Goal: Information Seeking & Learning: Learn about a topic

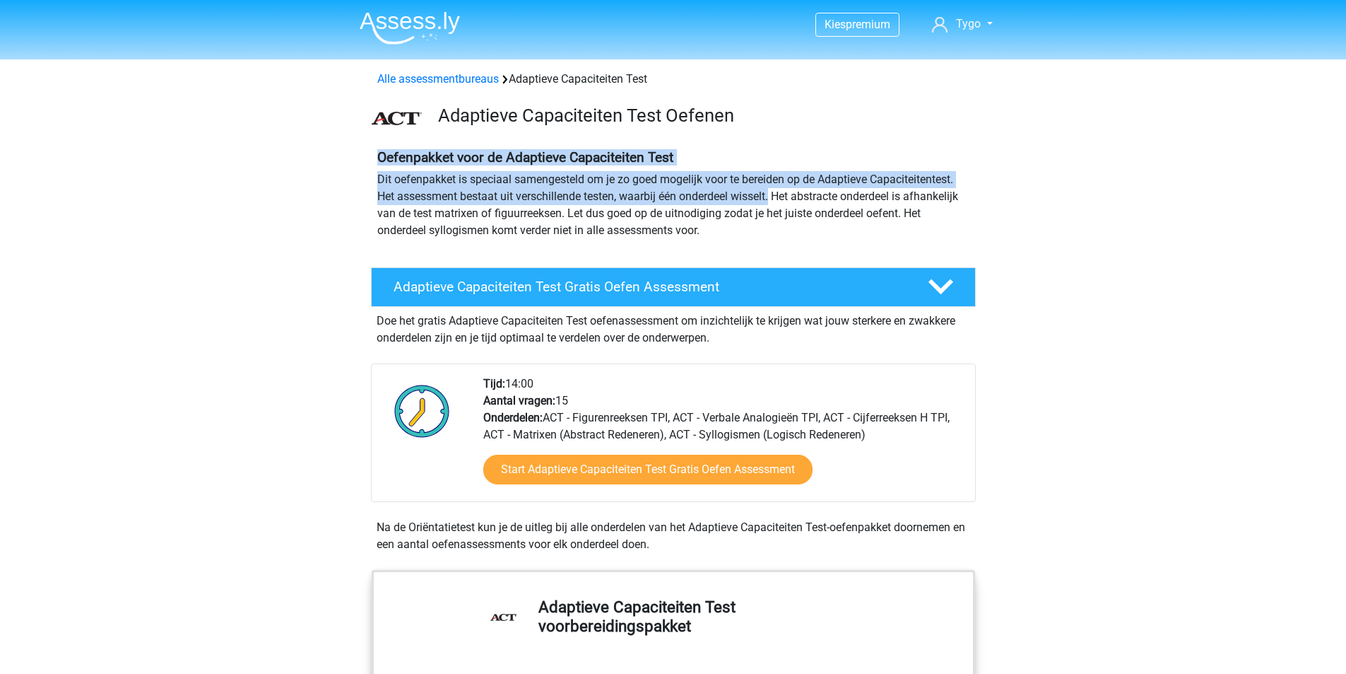
drag, startPoint x: 378, startPoint y: 162, endPoint x: 847, endPoint y: 209, distance: 471.6
click at [791, 203] on div "Oefenpakket voor de Adaptieve Capaciteiten Test Dit oefenpakket is speciaal sam…" at bounding box center [674, 199] width 604 height 101
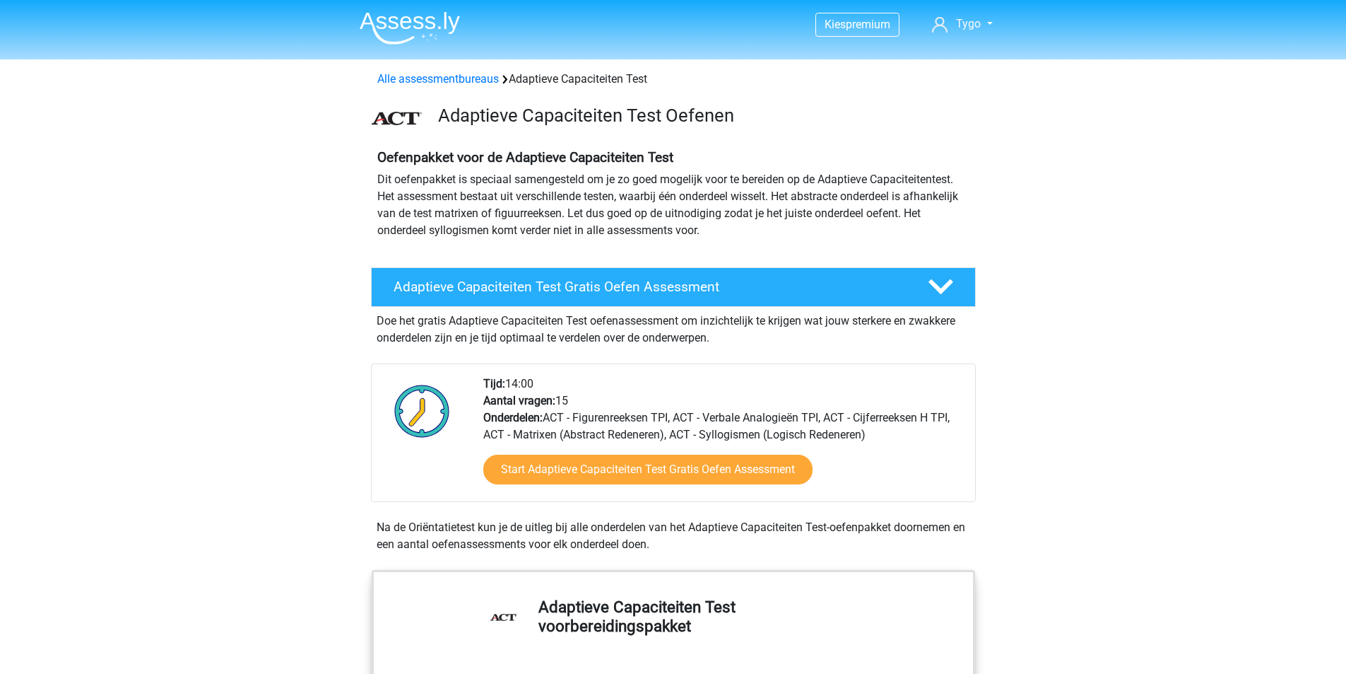
click at [900, 218] on p "Dit oefenpakket is speciaal samengesteld om je zo goed mogelijk voor te bereide…" at bounding box center [673, 205] width 592 height 68
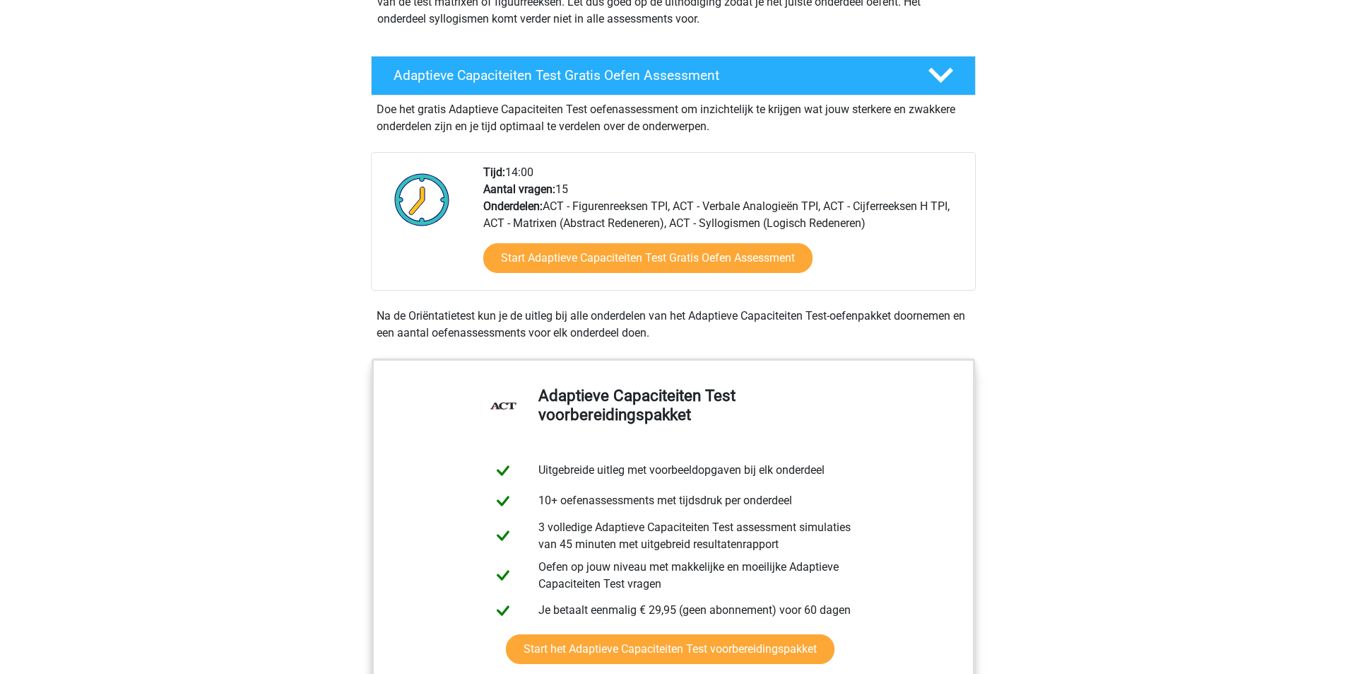
scroll to position [212, 0]
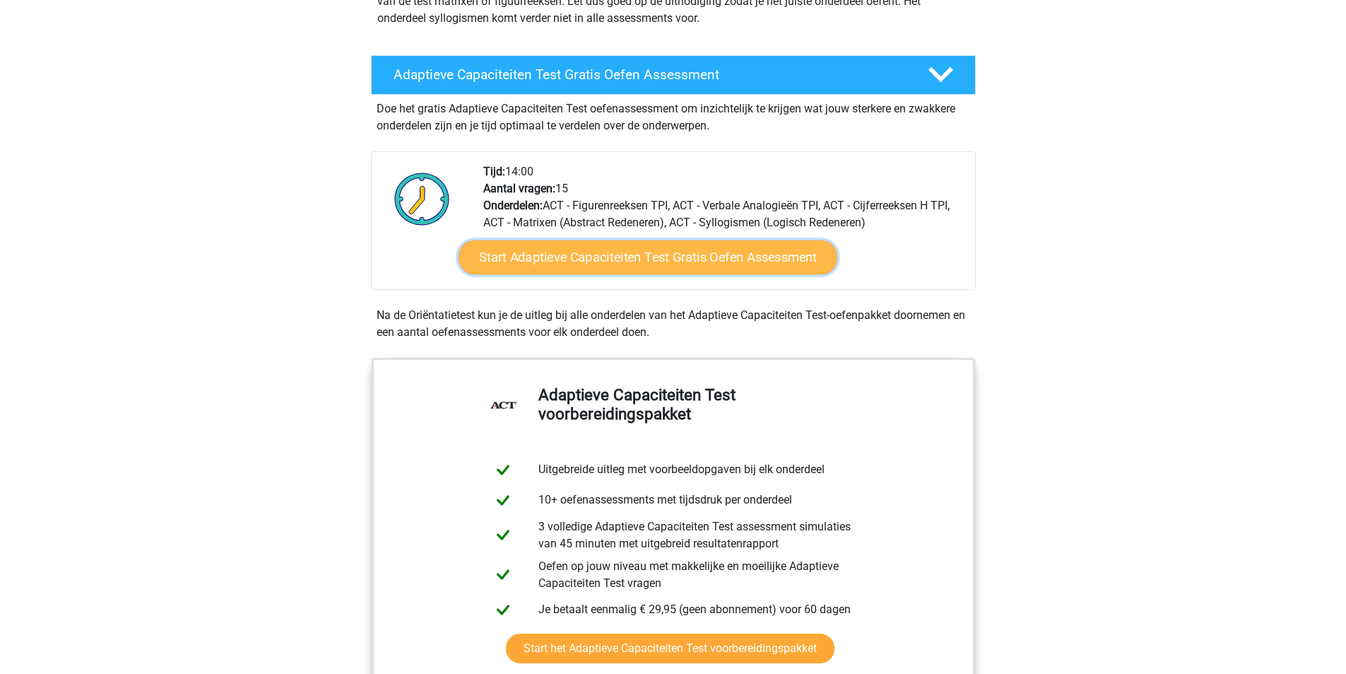
click at [806, 261] on link "Start Adaptieve Capaciteiten Test Gratis Oefen Assessment" at bounding box center [648, 257] width 379 height 34
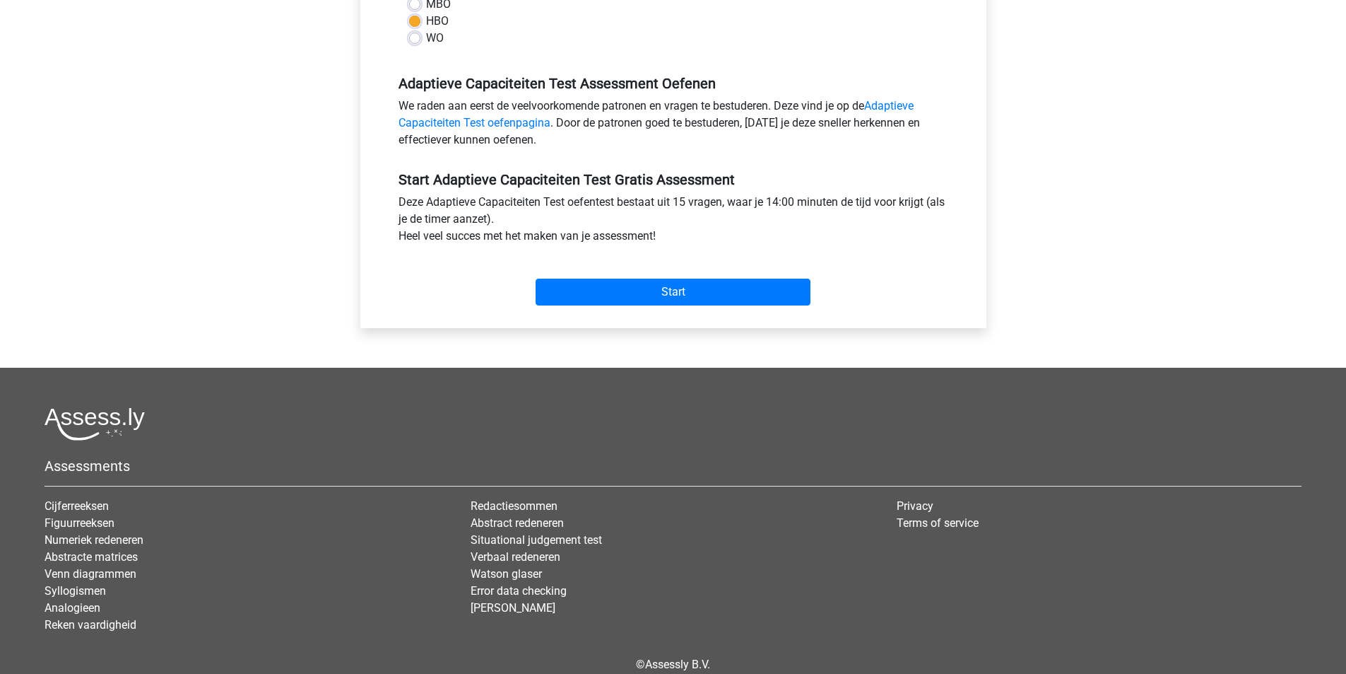
scroll to position [424, 0]
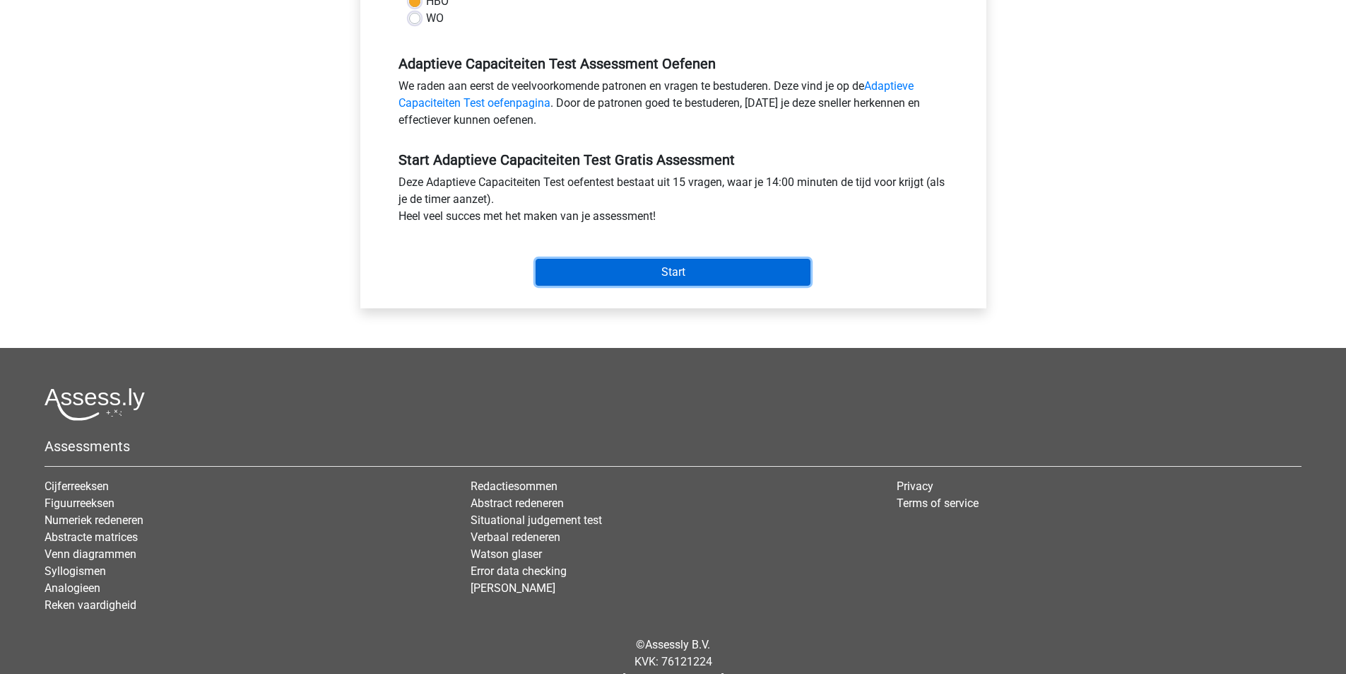
click at [679, 278] on input "Start" at bounding box center [673, 272] width 275 height 27
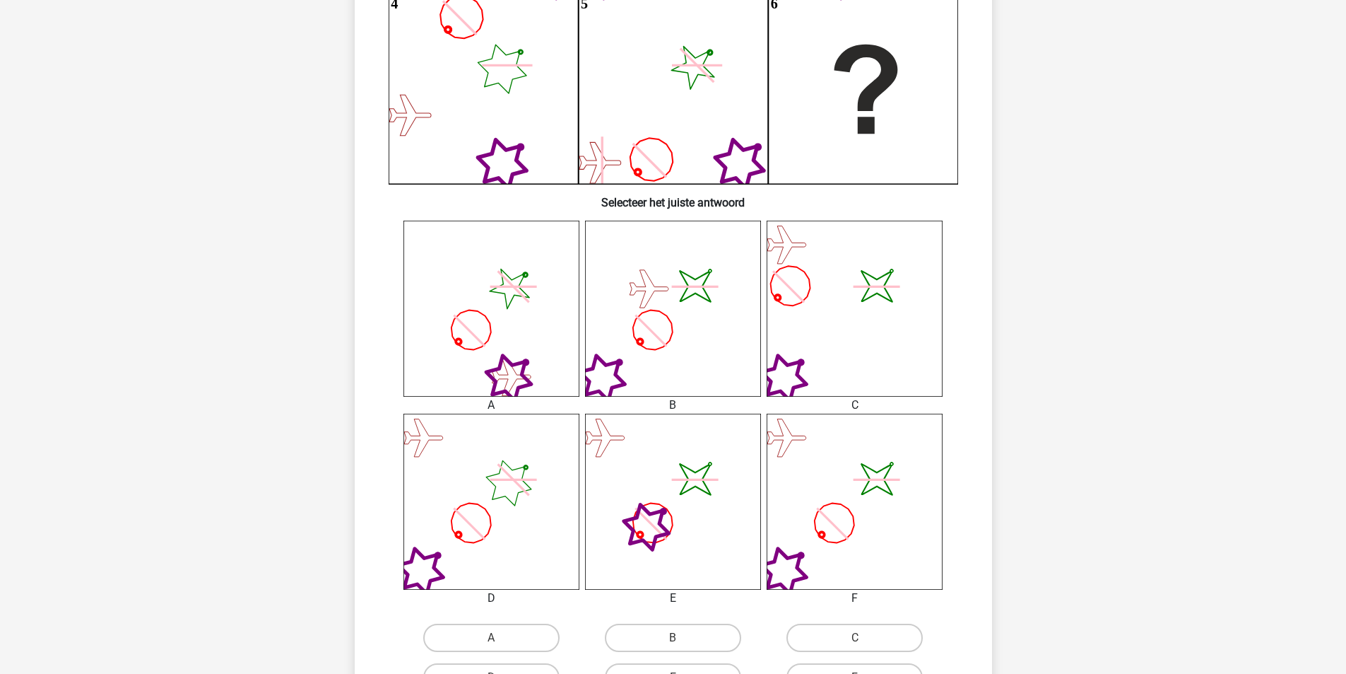
scroll to position [495, 0]
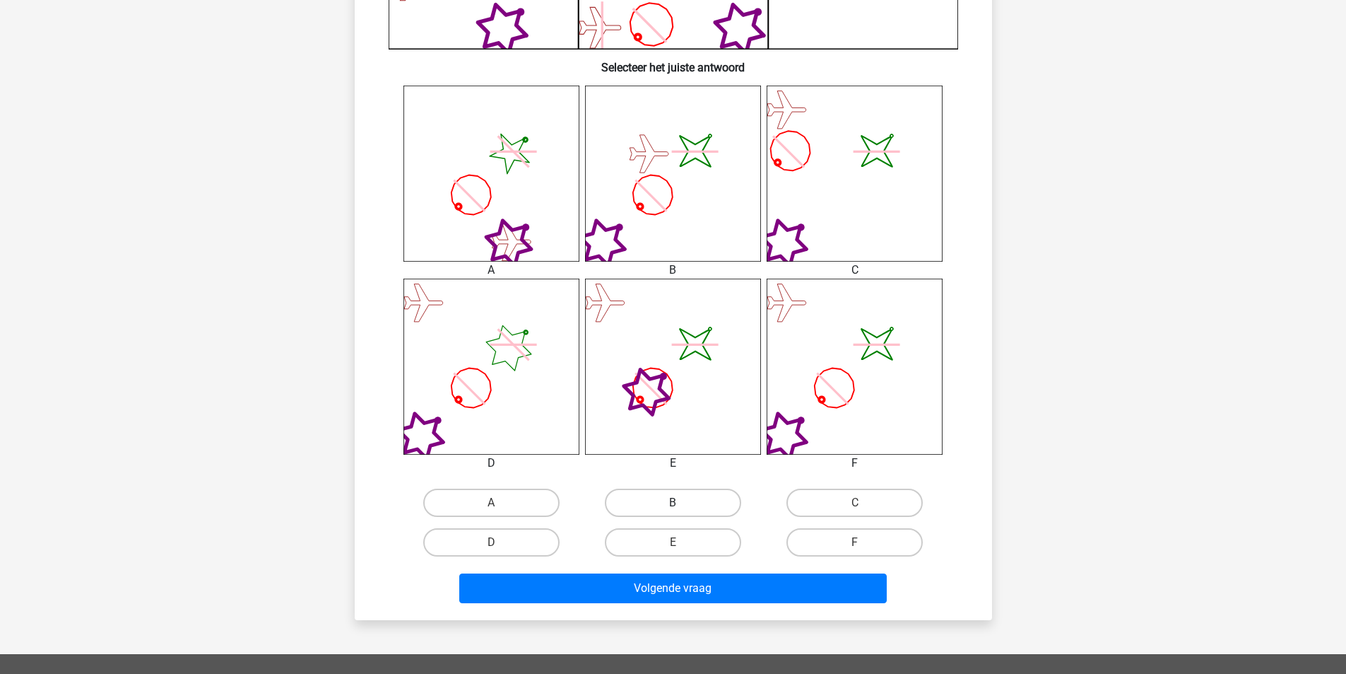
click at [668, 504] on label "B" at bounding box center [673, 502] width 136 height 28
click at [673, 504] on input "B" at bounding box center [677, 507] width 9 height 9
radio input "true"
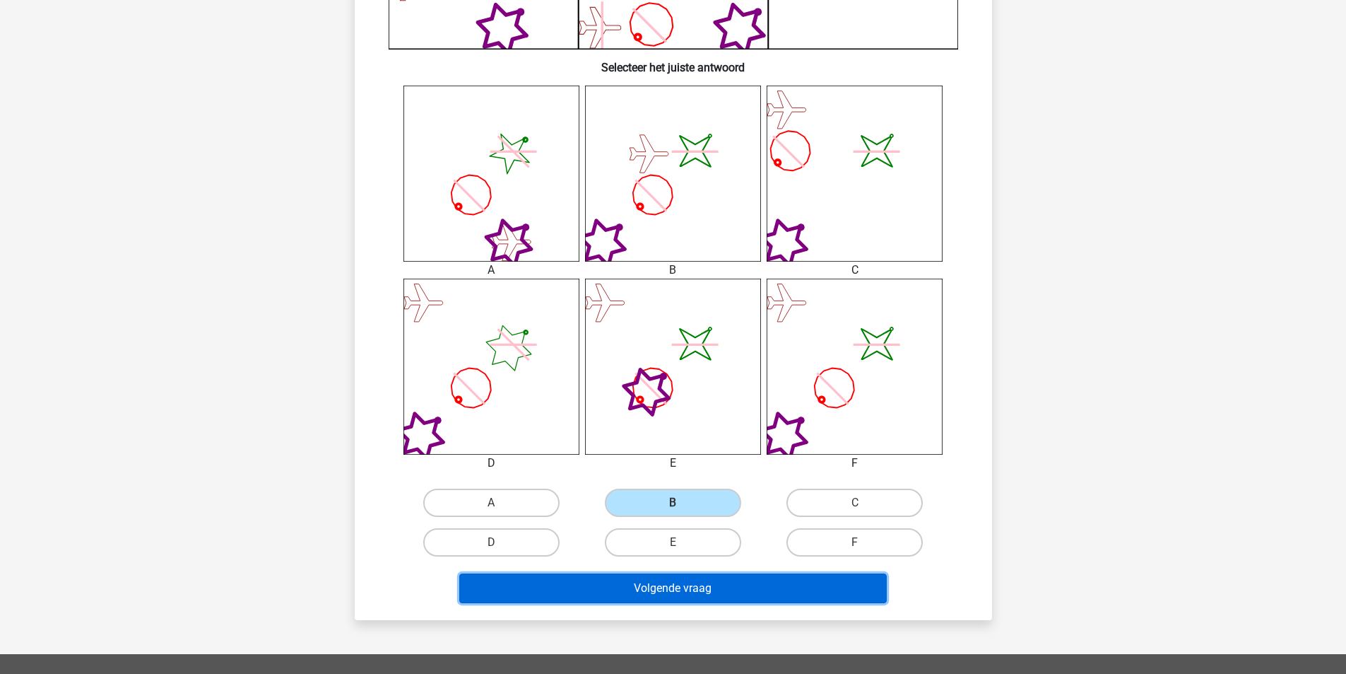
click at [698, 599] on button "Volgende vraag" at bounding box center [673, 588] width 428 height 30
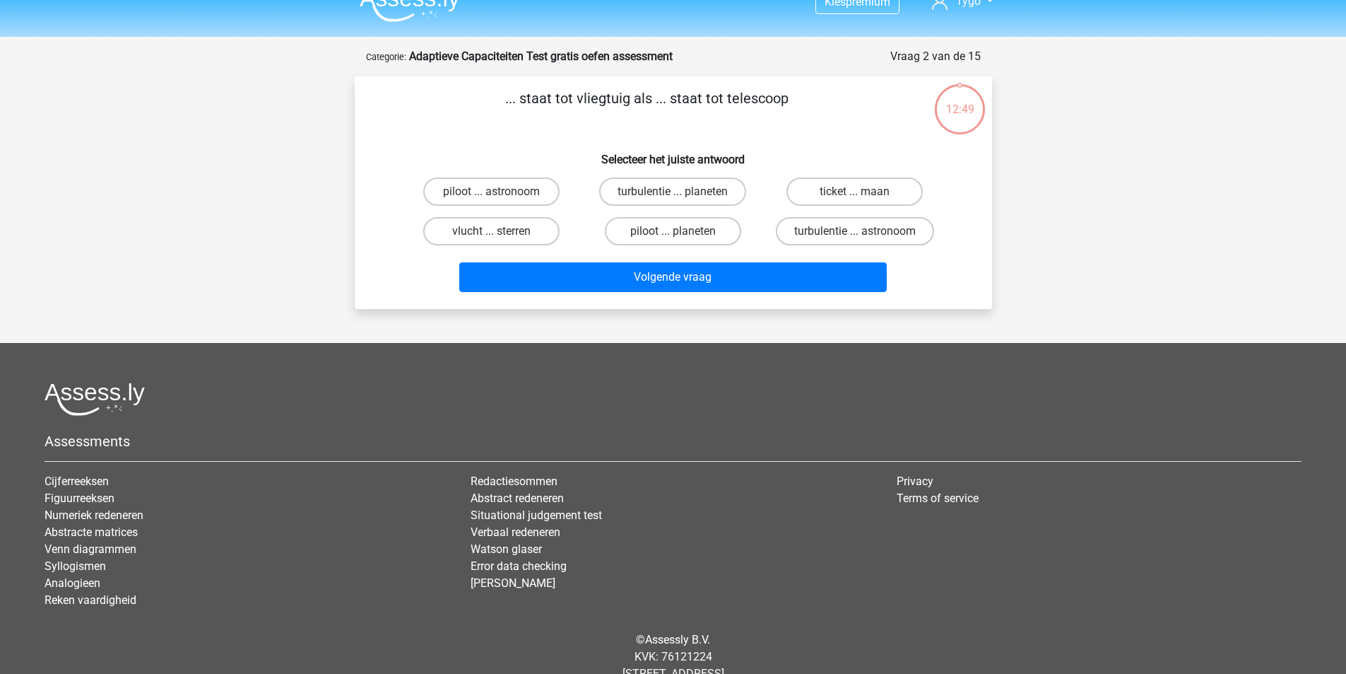
scroll to position [0, 0]
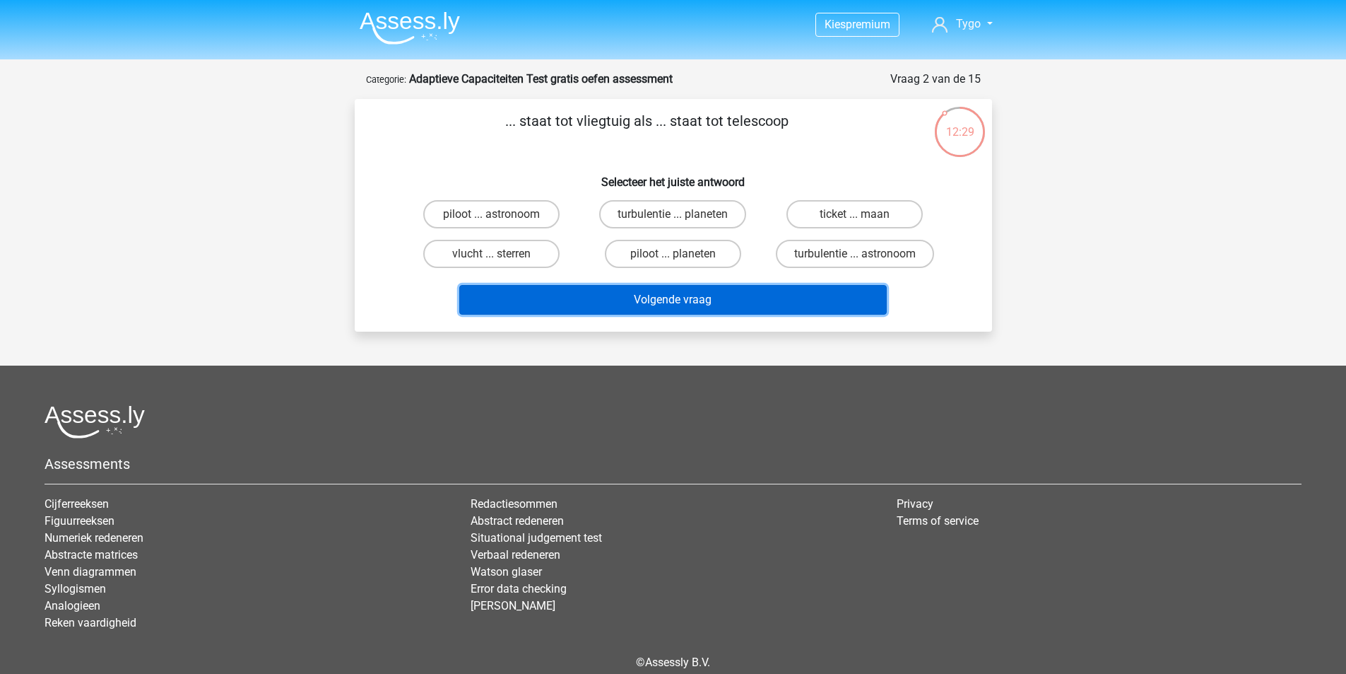
click at [808, 300] on button "Volgende vraag" at bounding box center [673, 300] width 428 height 30
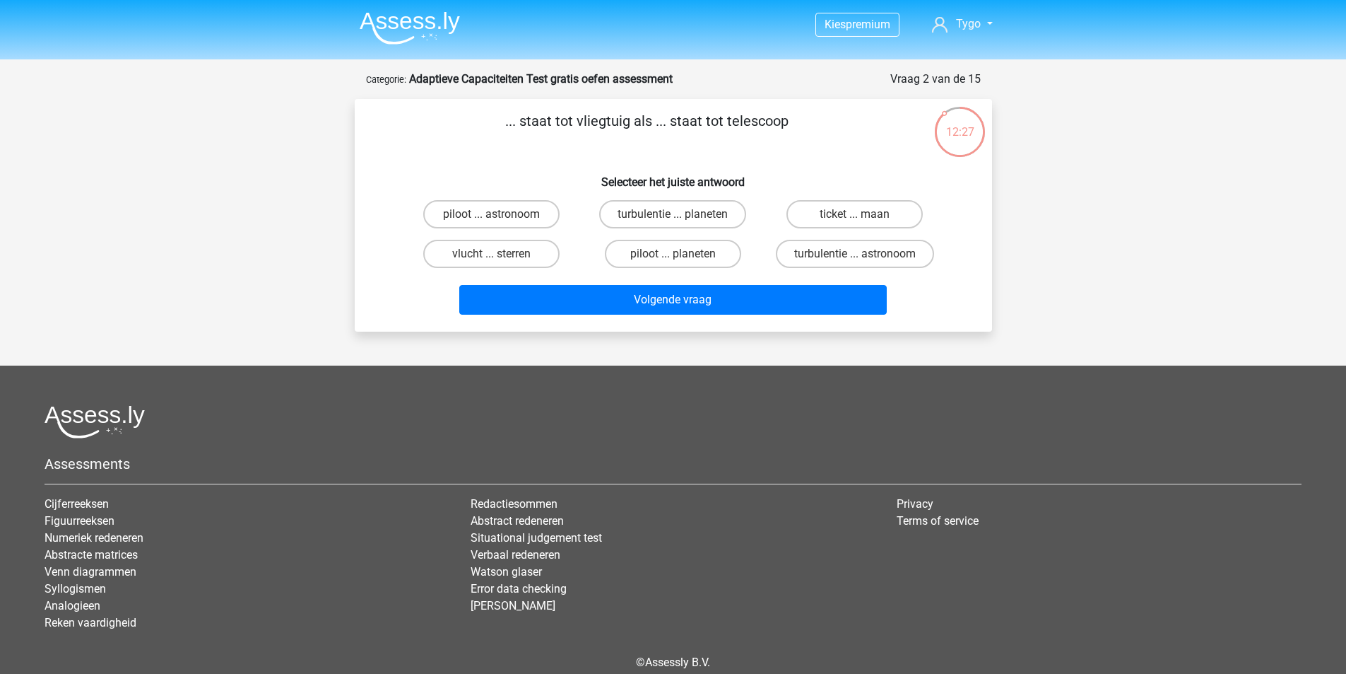
click at [418, 245] on div "vlucht ... sterren" at bounding box center [491, 254] width 170 height 28
click at [452, 254] on label "vlucht ... sterren" at bounding box center [491, 254] width 136 height 28
click at [491, 254] on input "vlucht ... sterren" at bounding box center [495, 258] width 9 height 9
radio input "true"
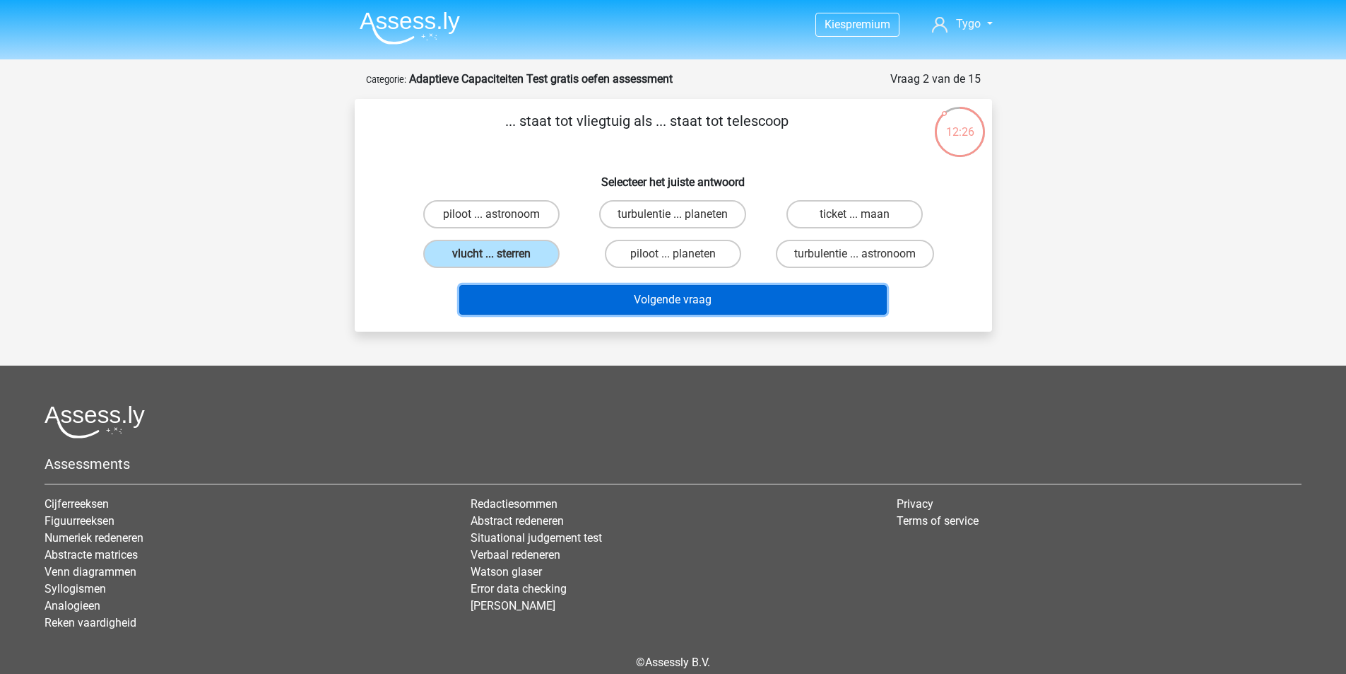
click at [688, 290] on button "Volgende vraag" at bounding box center [673, 300] width 428 height 30
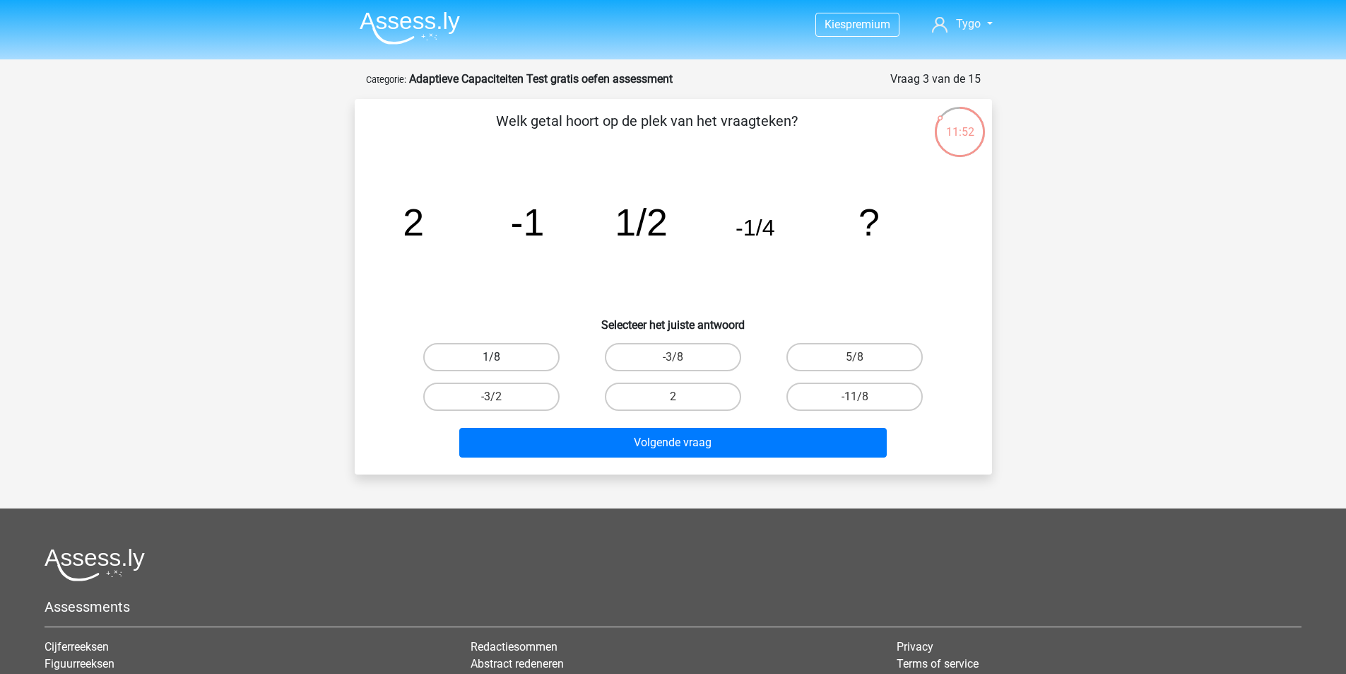
click at [528, 360] on label "1/8" at bounding box center [491, 357] width 136 height 28
click at [500, 360] on input "1/8" at bounding box center [495, 361] width 9 height 9
radio input "true"
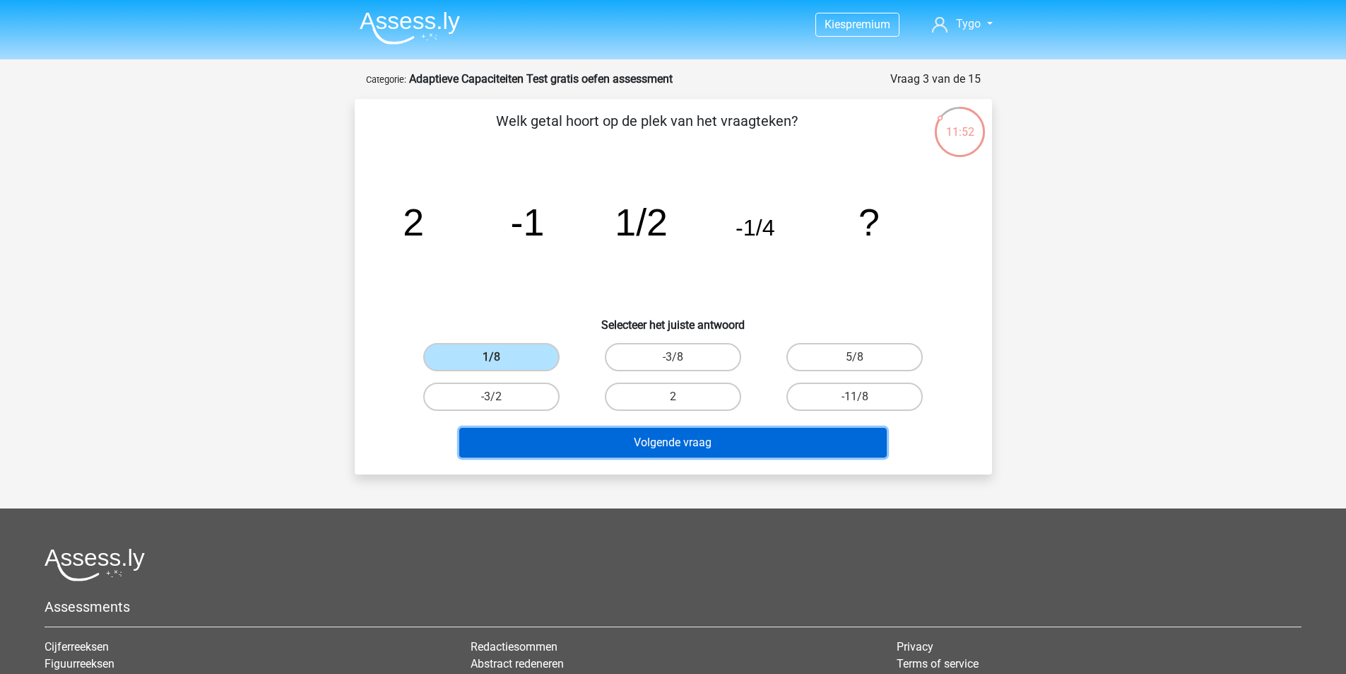
click at [638, 445] on button "Volgende vraag" at bounding box center [673, 443] width 428 height 30
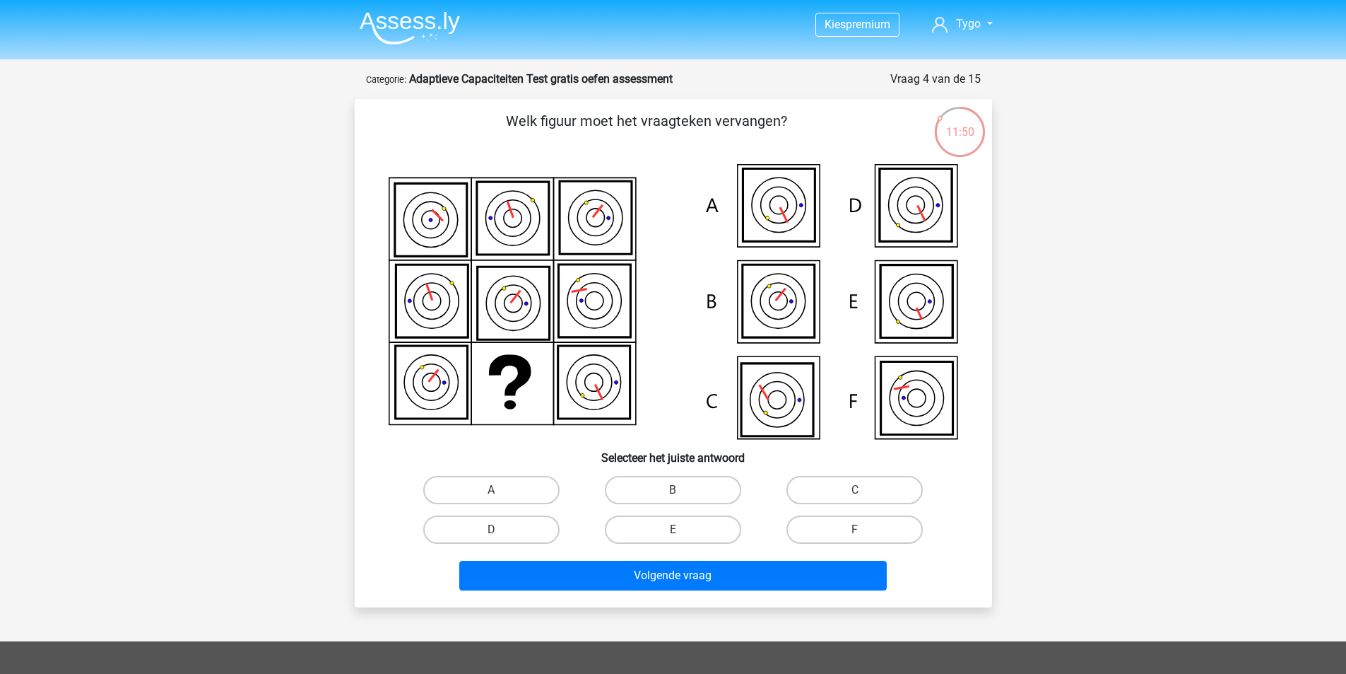
drag, startPoint x: 515, startPoint y: 119, endPoint x: 780, endPoint y: 112, distance: 264.4
click at [780, 114] on p "Welk figuur moet het vraagteken vervangen?" at bounding box center [646, 131] width 539 height 42
click at [781, 112] on p "Welk figuur moet het vraagteken vervangen?" at bounding box center [646, 131] width 539 height 42
drag, startPoint x: 830, startPoint y: 528, endPoint x: 826, endPoint y: 558, distance: 30.0
click at [832, 528] on label "F" at bounding box center [855, 529] width 136 height 28
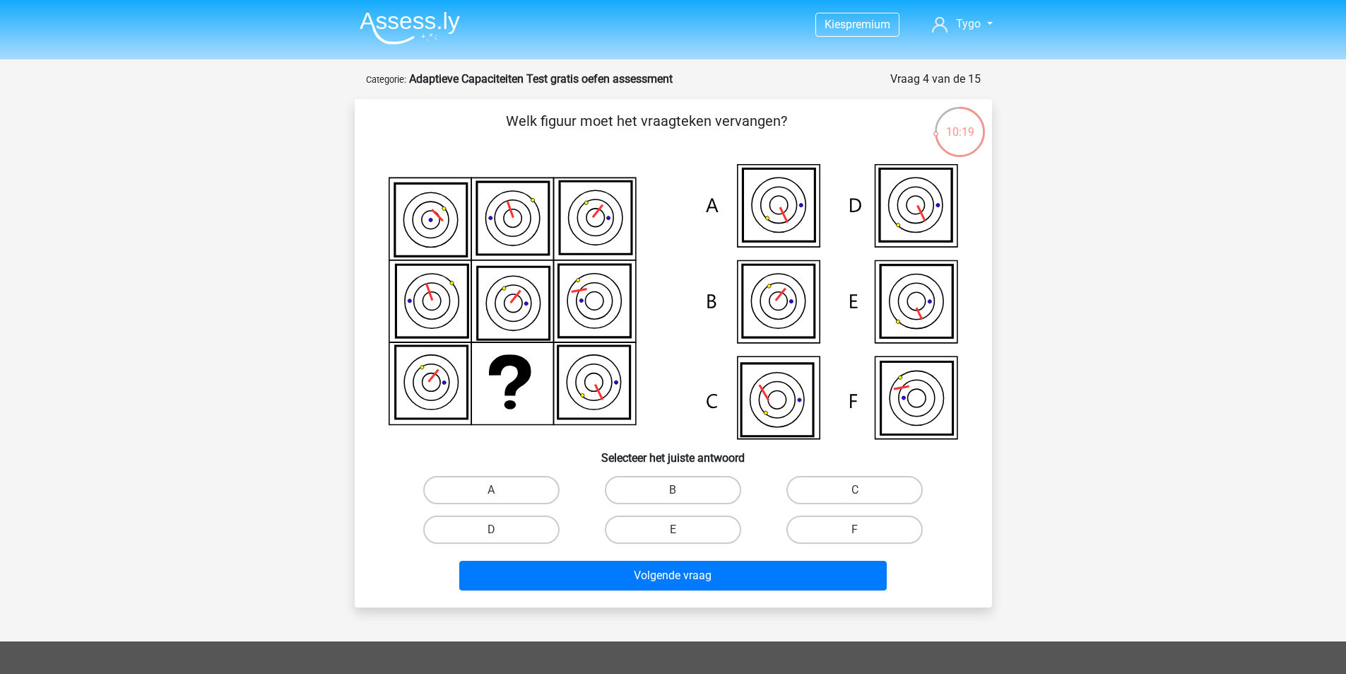
click at [855, 529] on input "F" at bounding box center [859, 533] width 9 height 9
radio input "true"
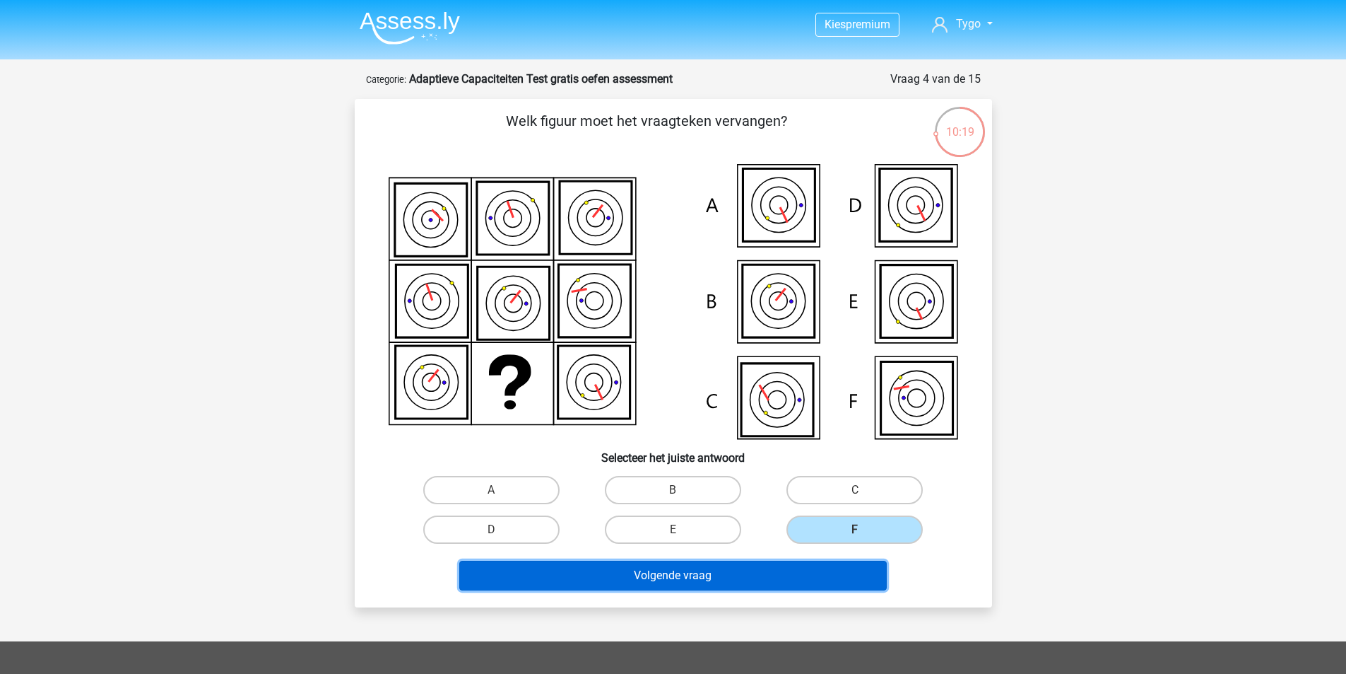
click at [816, 577] on button "Volgende vraag" at bounding box center [673, 575] width 428 height 30
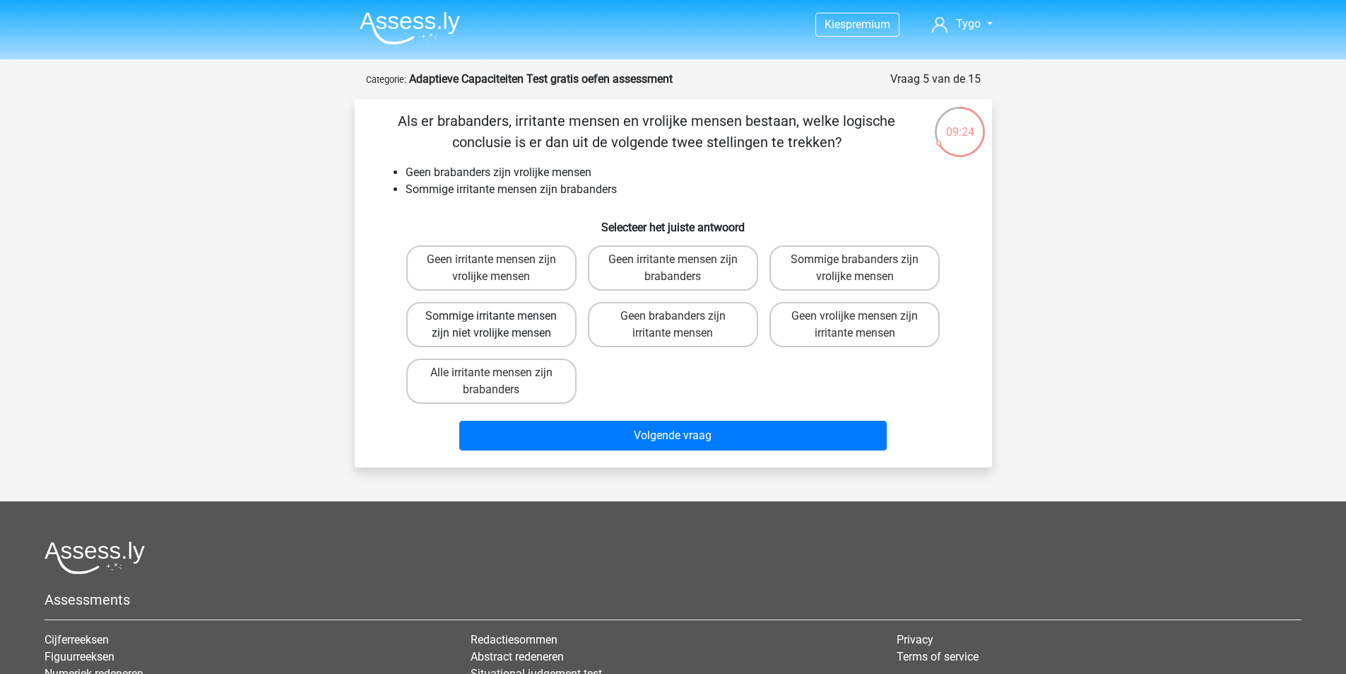
click at [535, 330] on label "Sommige irritante mensen zijn niet vrolijke mensen" at bounding box center [491, 324] width 170 height 45
click at [500, 325] on input "Sommige irritante mensen zijn niet vrolijke mensen" at bounding box center [495, 320] width 9 height 9
radio input "true"
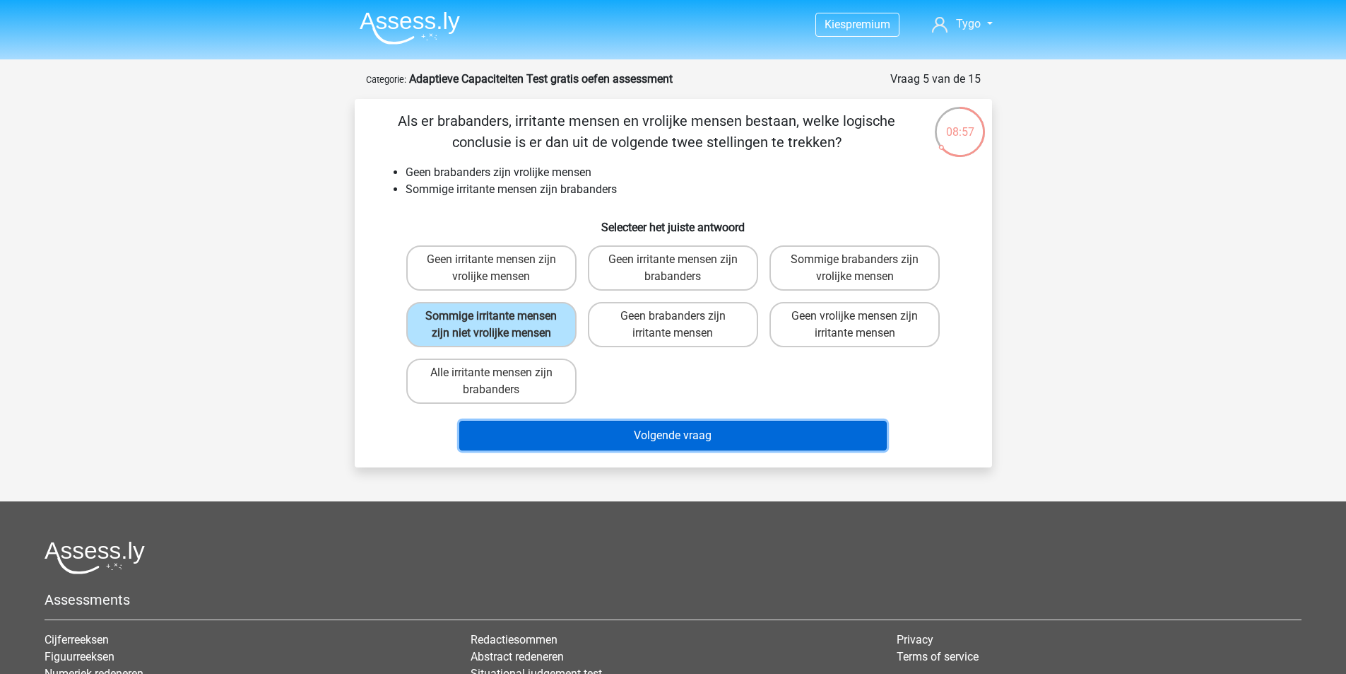
click at [702, 430] on button "Volgende vraag" at bounding box center [673, 436] width 428 height 30
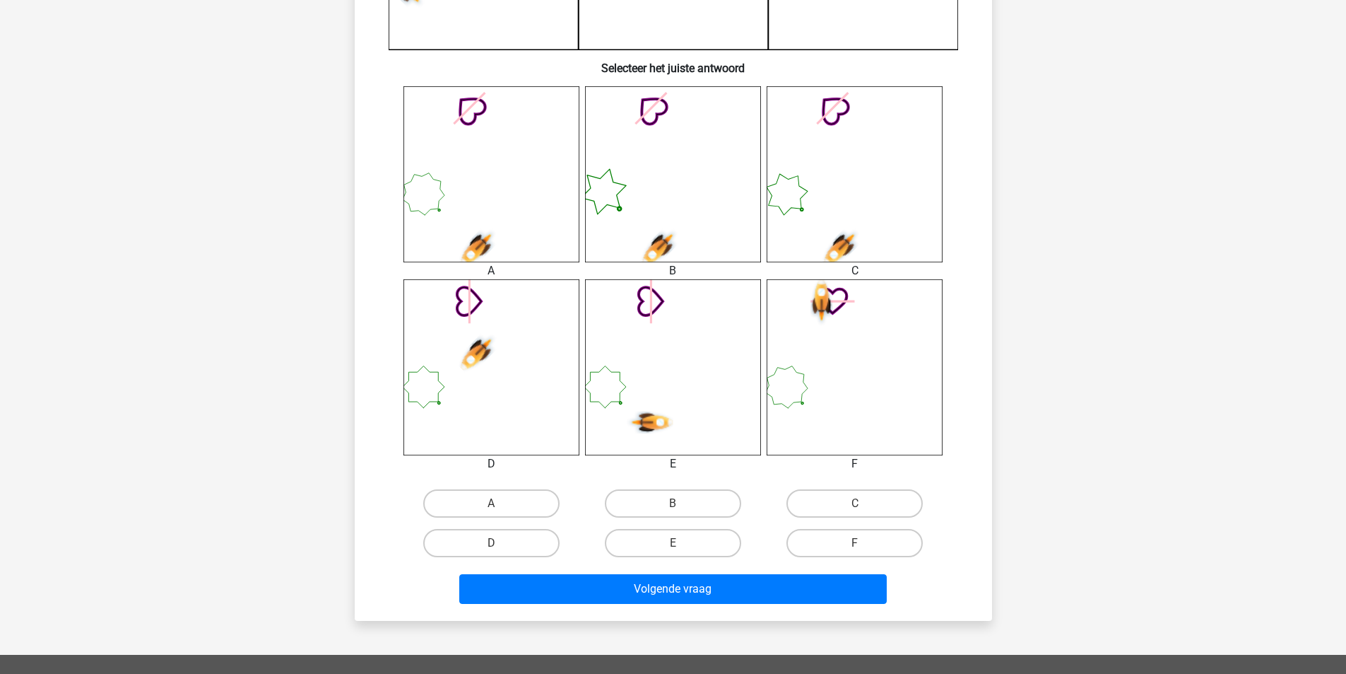
scroll to position [495, 0]
click at [525, 507] on label "A" at bounding box center [491, 502] width 136 height 28
click at [500, 507] on input "A" at bounding box center [495, 507] width 9 height 9
radio input "true"
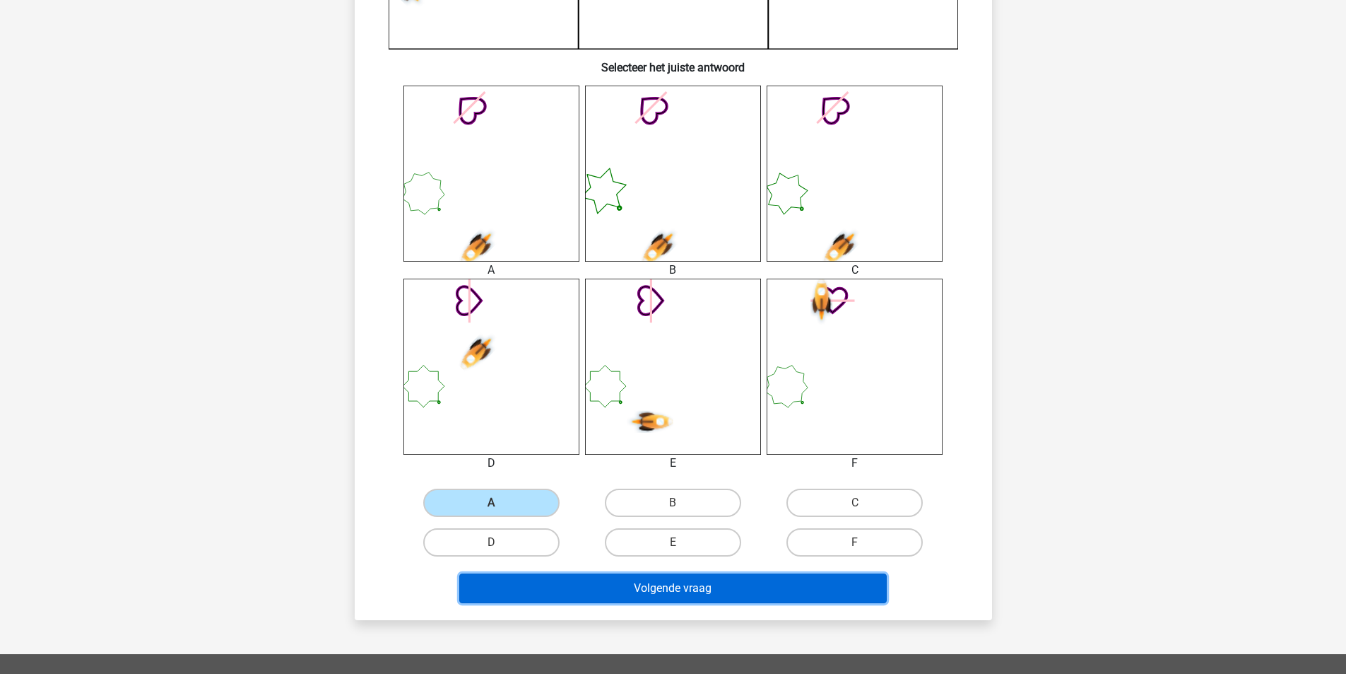
click at [607, 575] on button "Volgende vraag" at bounding box center [673, 588] width 428 height 30
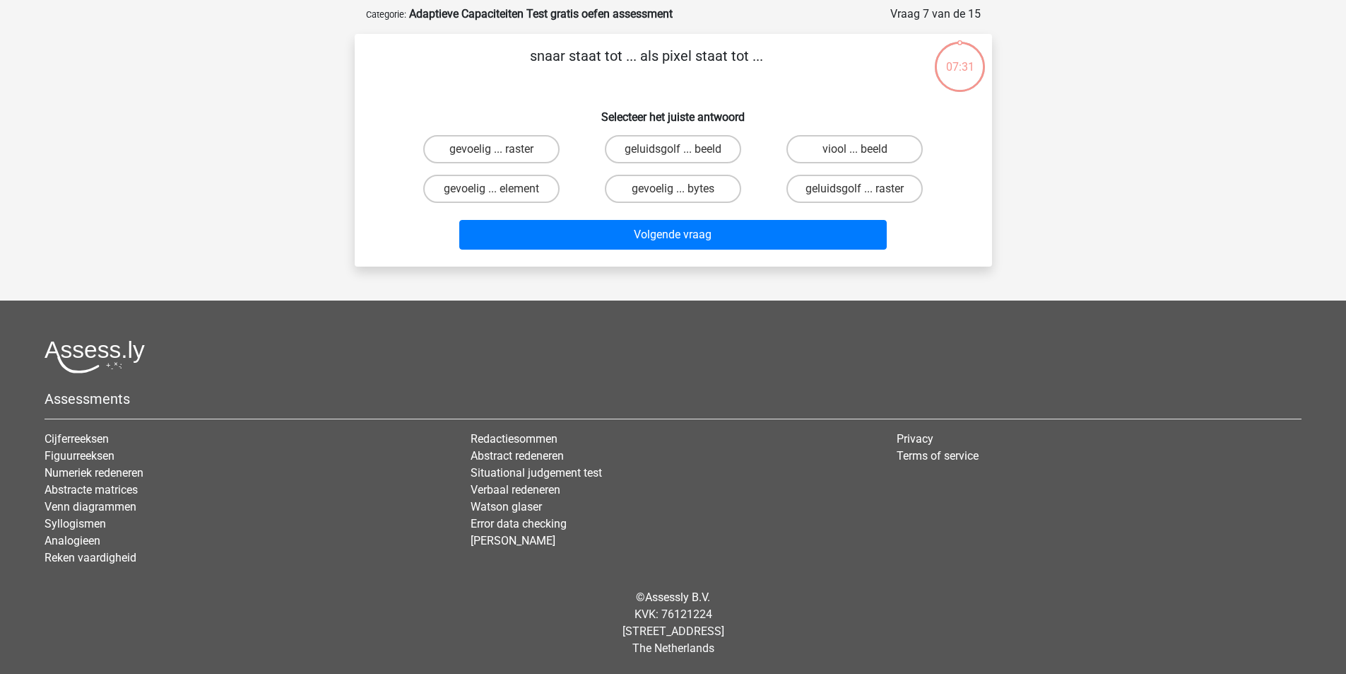
scroll to position [65, 0]
click at [893, 149] on label "viool ... beeld" at bounding box center [855, 149] width 136 height 28
click at [864, 149] on input "viool ... beeld" at bounding box center [859, 153] width 9 height 9
radio input "true"
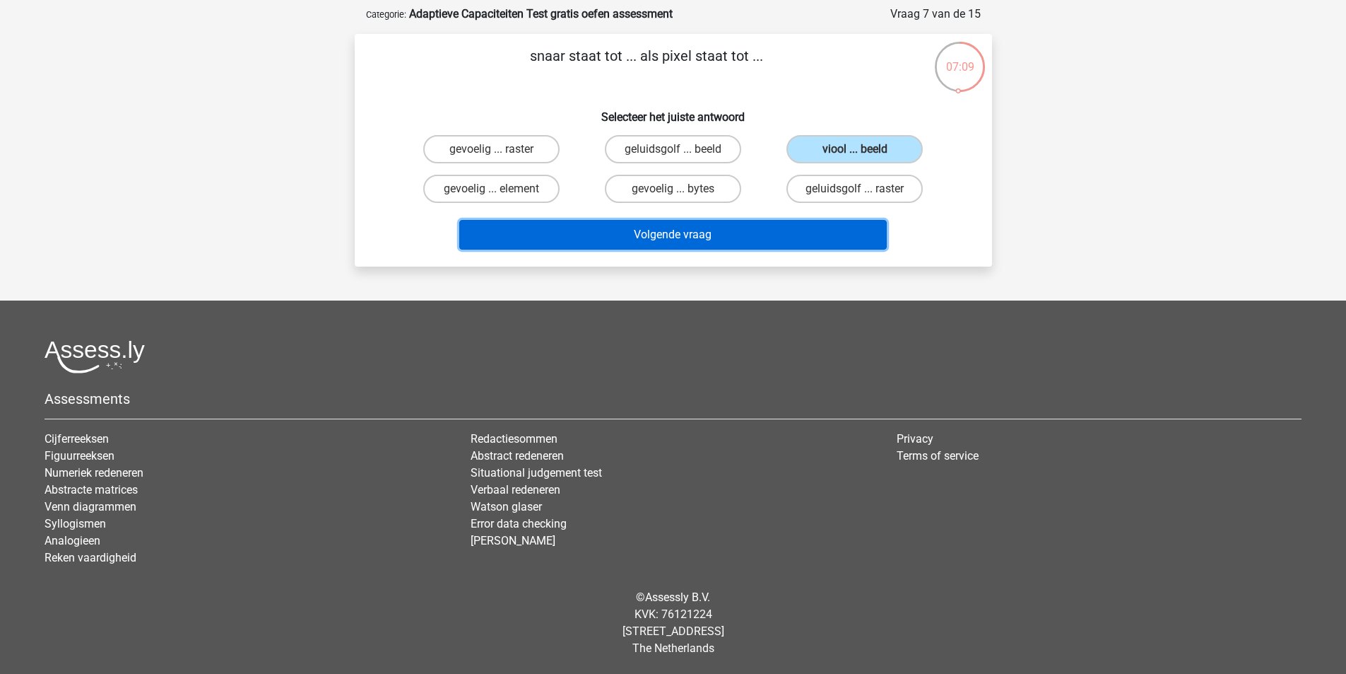
click at [811, 230] on button "Volgende vraag" at bounding box center [673, 235] width 428 height 30
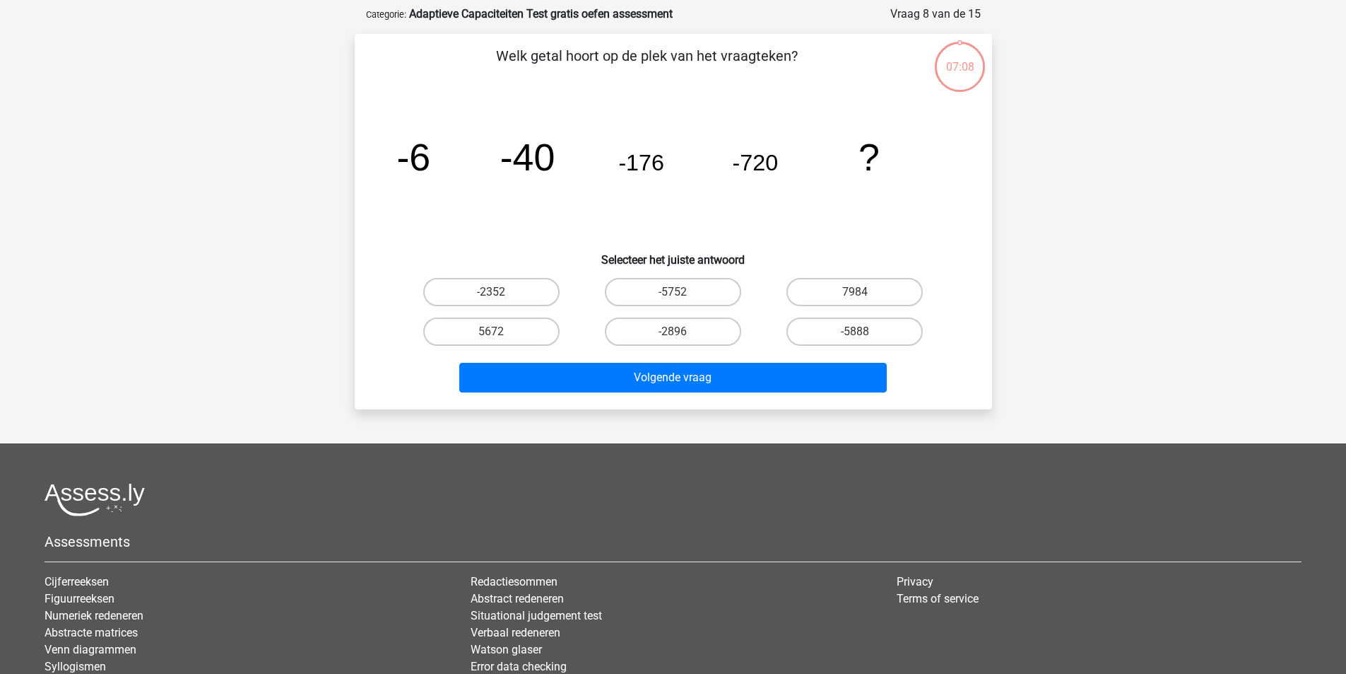
scroll to position [71, 0]
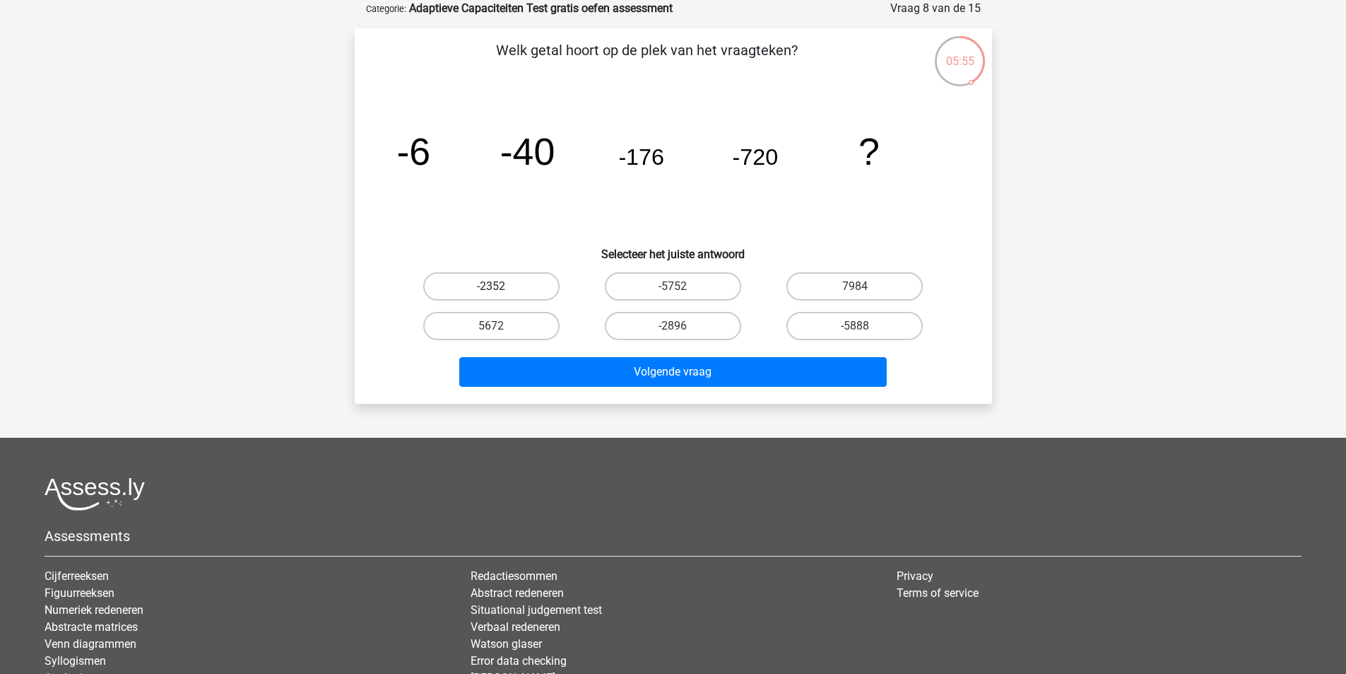
drag, startPoint x: 505, startPoint y: 274, endPoint x: 546, endPoint y: 285, distance: 42.5
click at [504, 274] on label "-2352" at bounding box center [491, 286] width 136 height 28
click at [500, 286] on input "-2352" at bounding box center [495, 290] width 9 height 9
radio input "true"
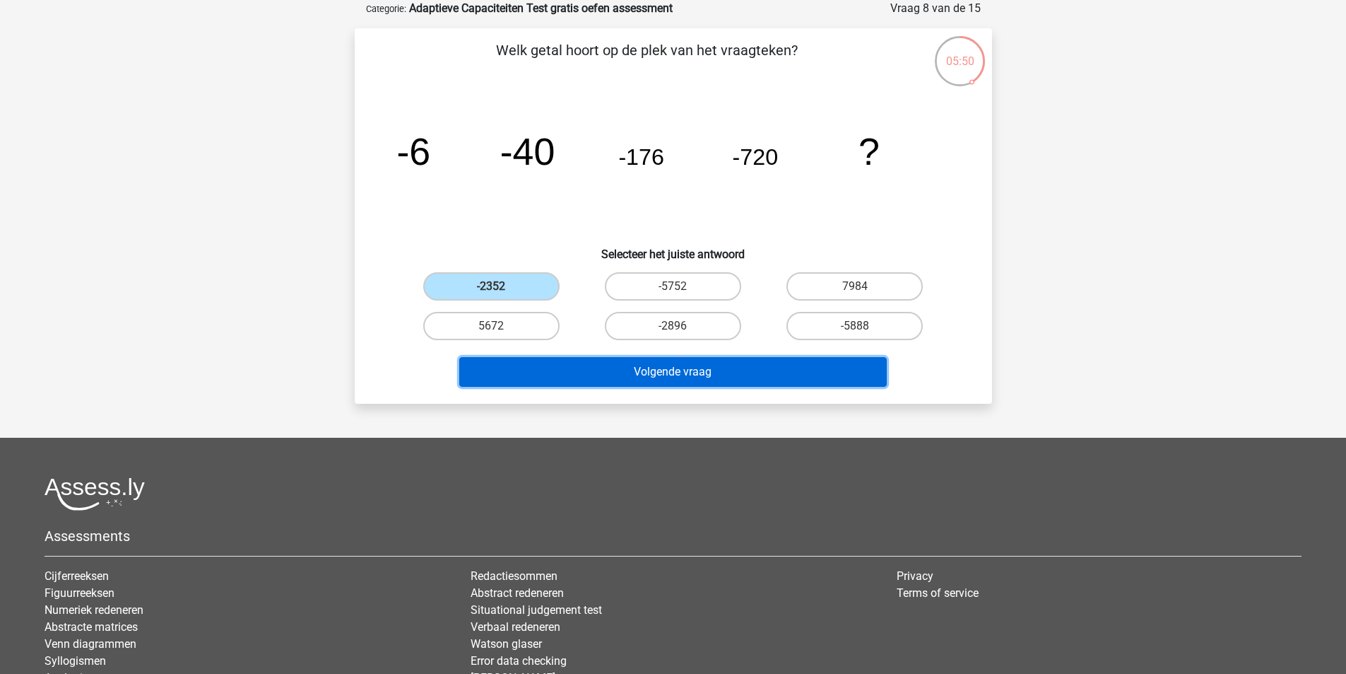
click at [787, 375] on button "Volgende vraag" at bounding box center [673, 372] width 428 height 30
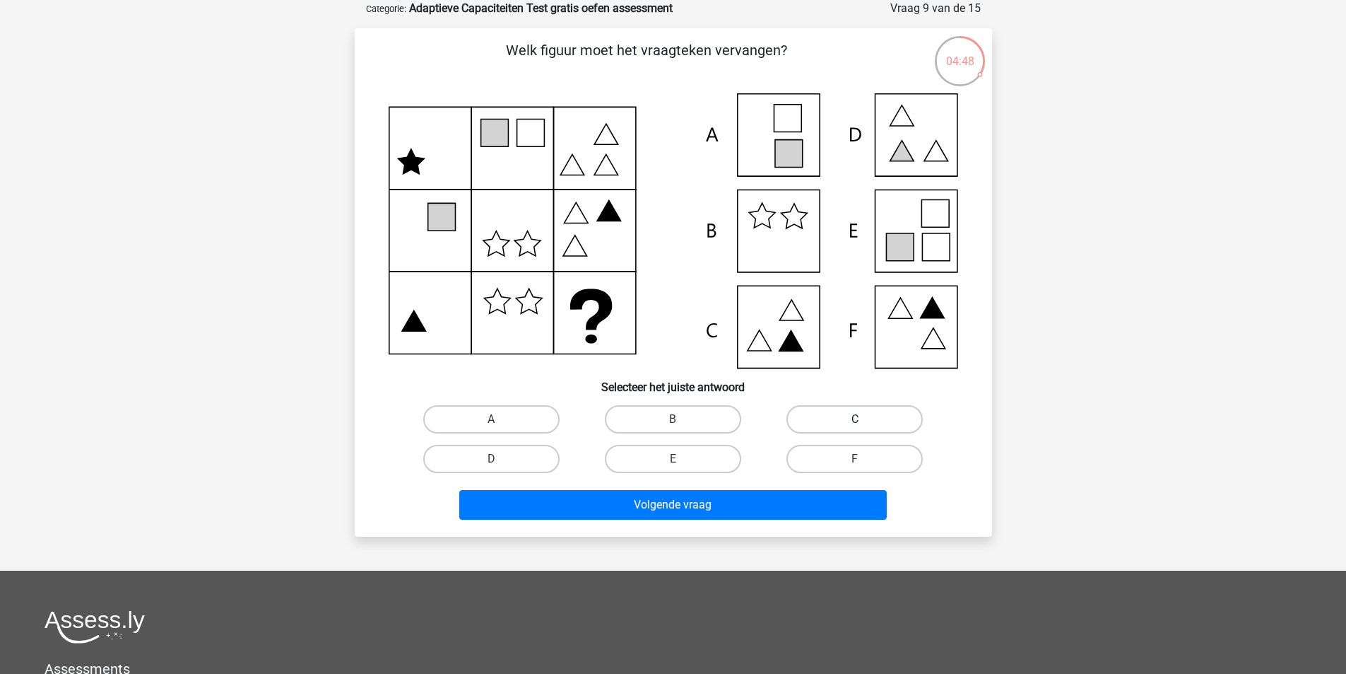
click at [867, 409] on label "C" at bounding box center [855, 419] width 136 height 28
click at [864, 419] on input "C" at bounding box center [859, 423] width 9 height 9
radio input "true"
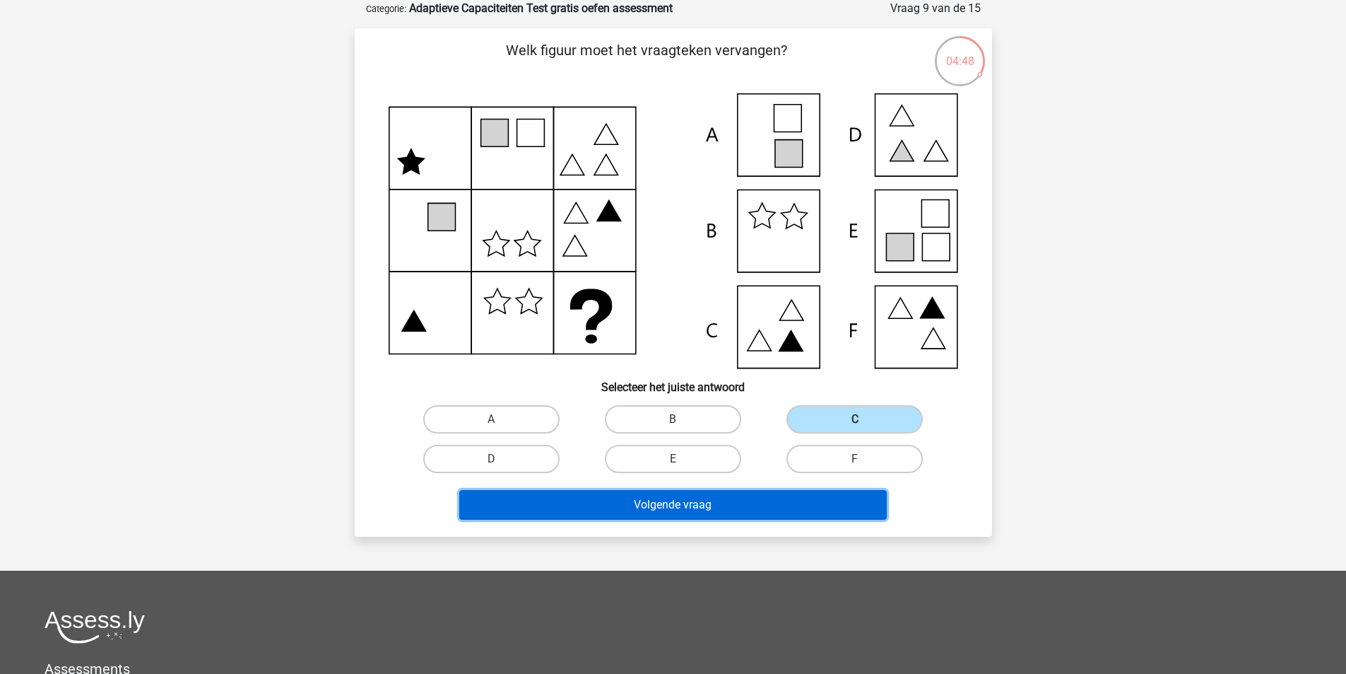
click at [812, 503] on button "Volgende vraag" at bounding box center [673, 505] width 428 height 30
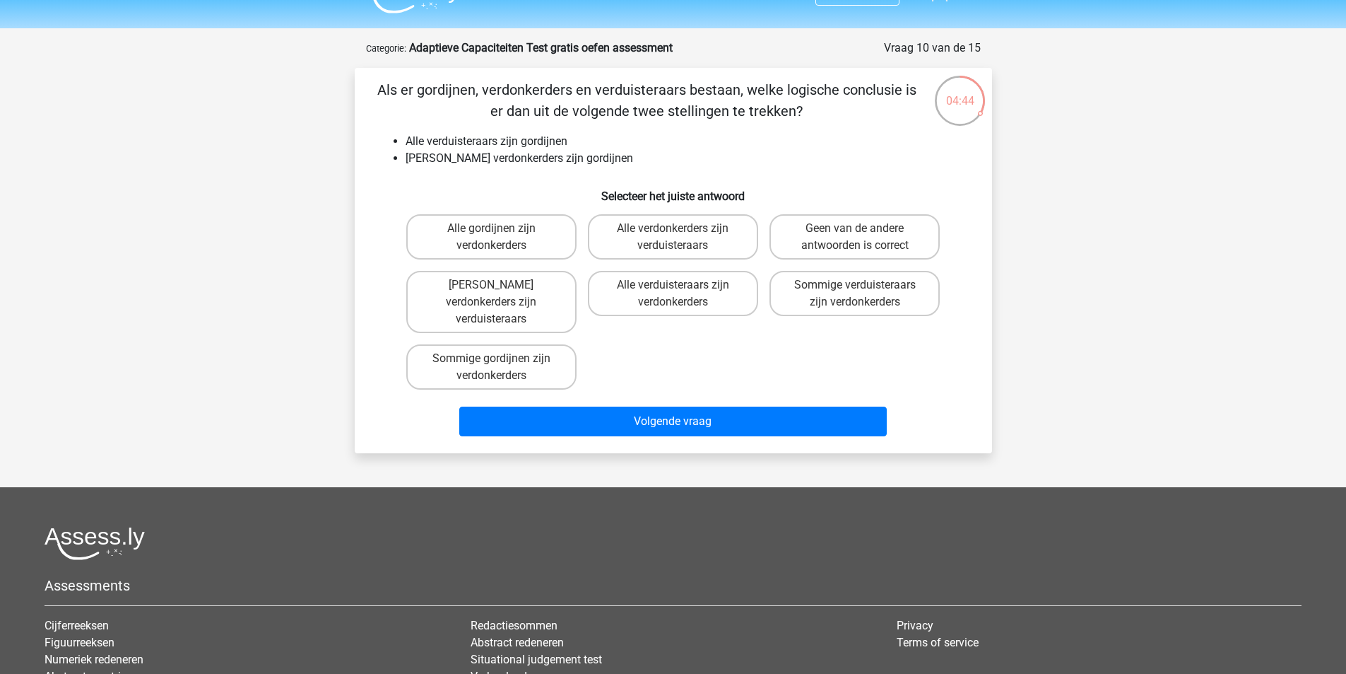
scroll to position [0, 0]
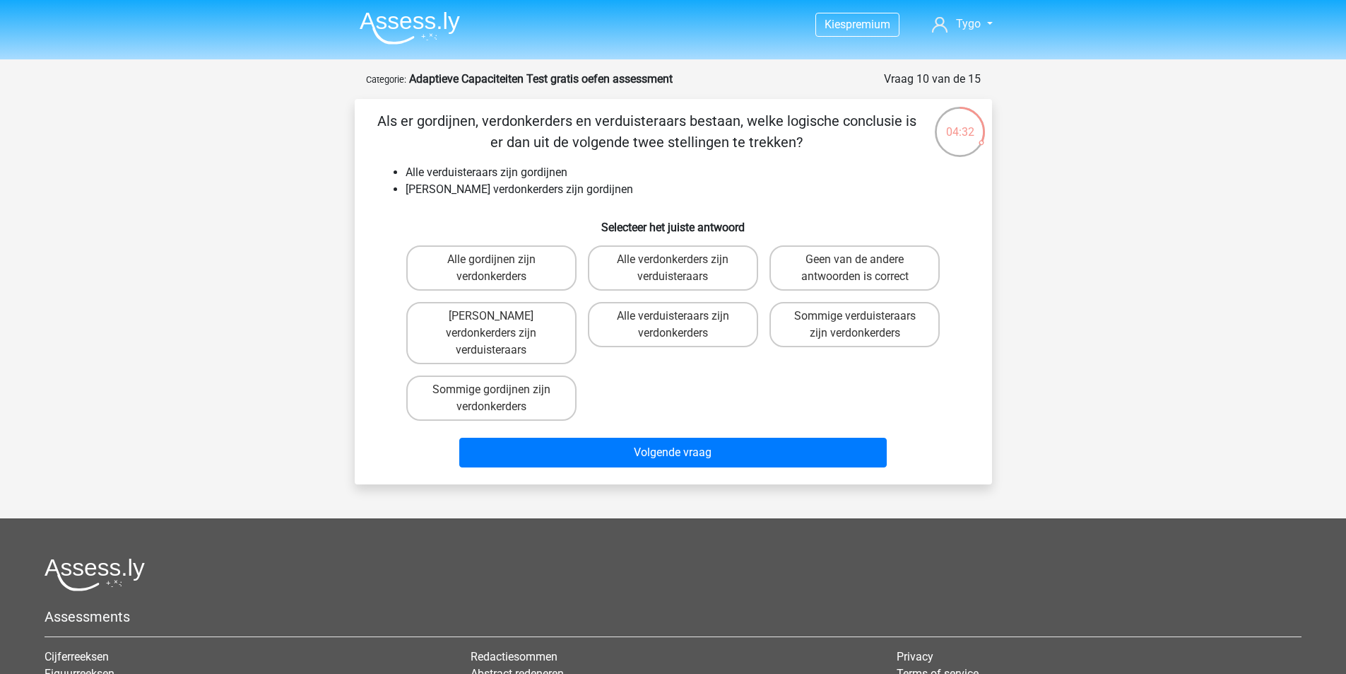
drag, startPoint x: 381, startPoint y: 119, endPoint x: 747, endPoint y: 145, distance: 367.0
click at [729, 145] on p "Als er gordijnen, verdonkerders en verduisteraars bestaan, welke logische concl…" at bounding box center [646, 131] width 539 height 42
drag, startPoint x: 750, startPoint y: 145, endPoint x: 767, endPoint y: 145, distance: 17.0
click at [753, 145] on p "Als er gordijnen, verdonkerders en verduisteraars bestaan, welke logische concl…" at bounding box center [646, 131] width 539 height 42
click at [839, 143] on p "Als er gordijnen, verdonkerders en verduisteraars bestaan, welke logische concl…" at bounding box center [646, 131] width 539 height 42
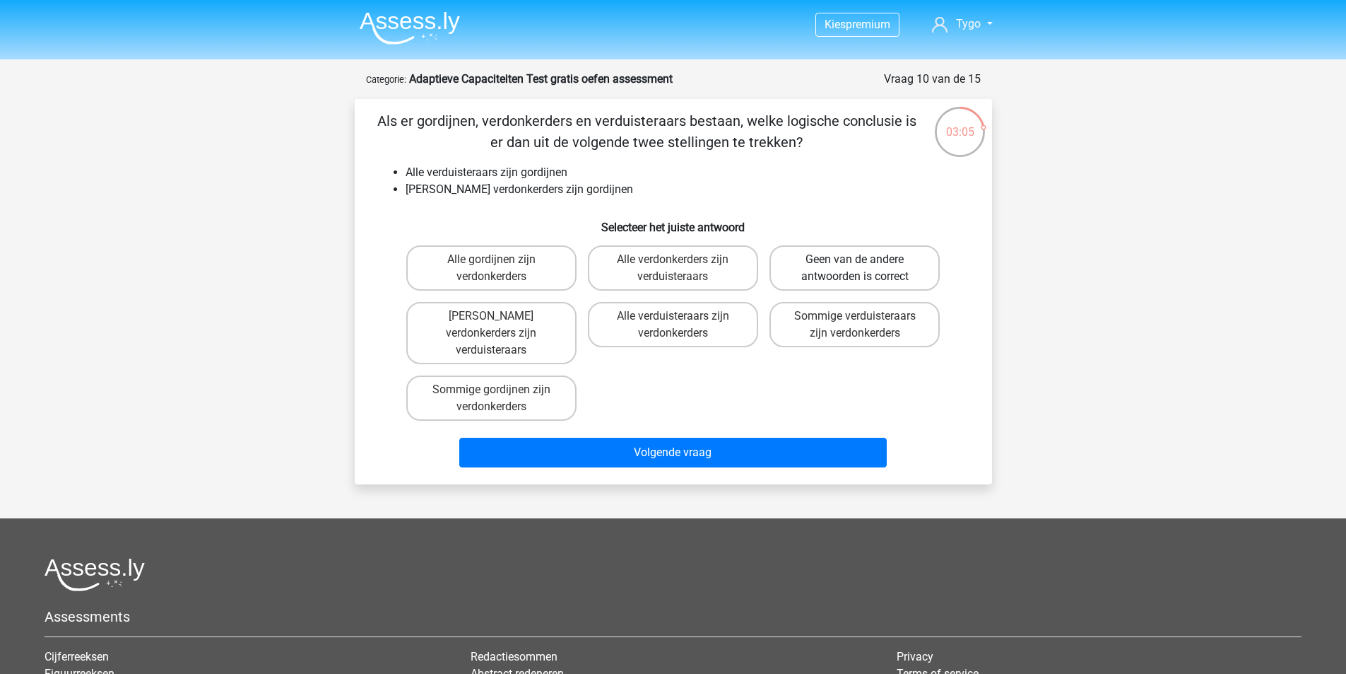
click at [884, 261] on label "Geen van de andere antwoorden is correct" at bounding box center [855, 267] width 170 height 45
click at [864, 261] on input "Geen van de andere antwoorden is correct" at bounding box center [859, 263] width 9 height 9
radio input "true"
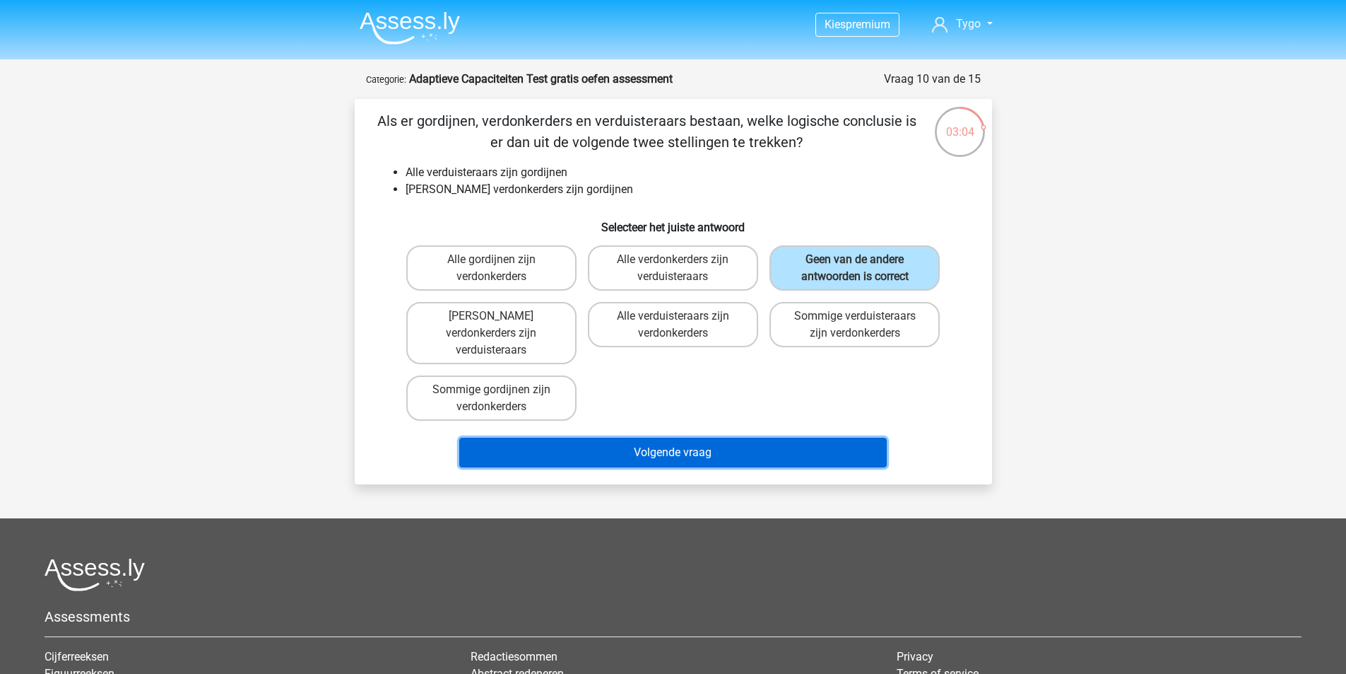
click at [756, 438] on button "Volgende vraag" at bounding box center [673, 453] width 428 height 30
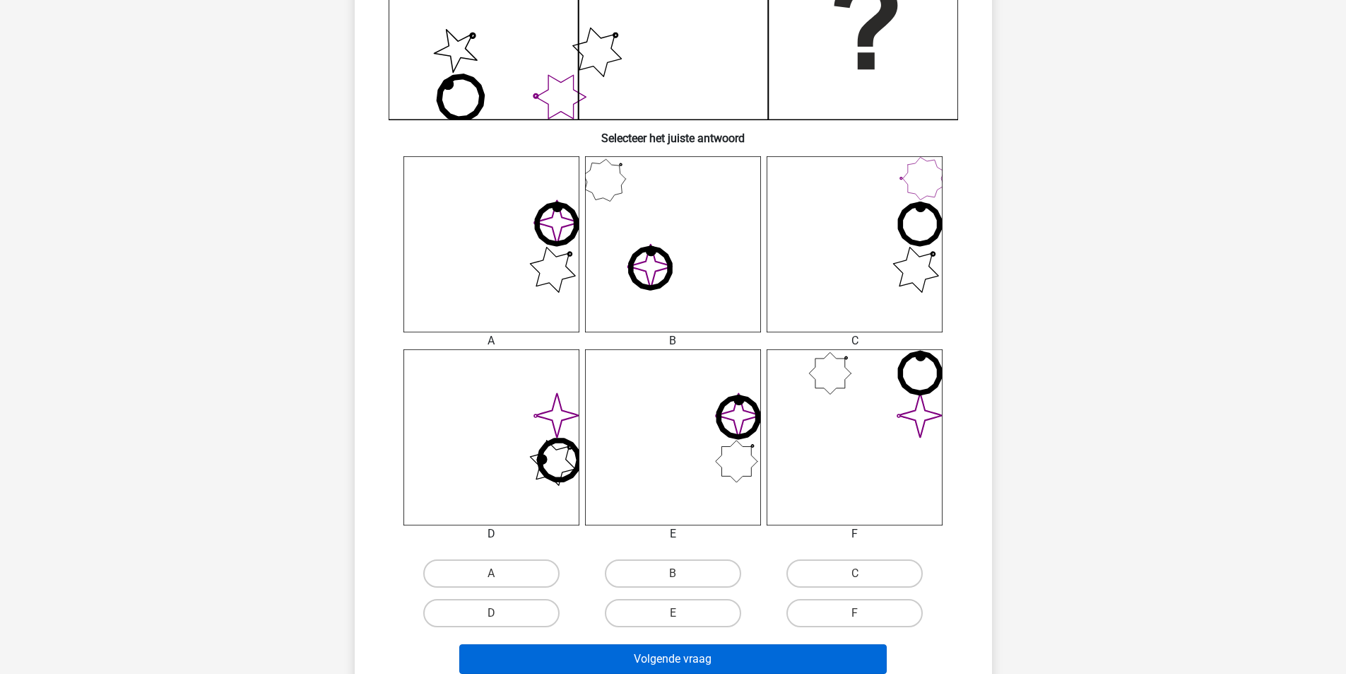
scroll to position [495, 0]
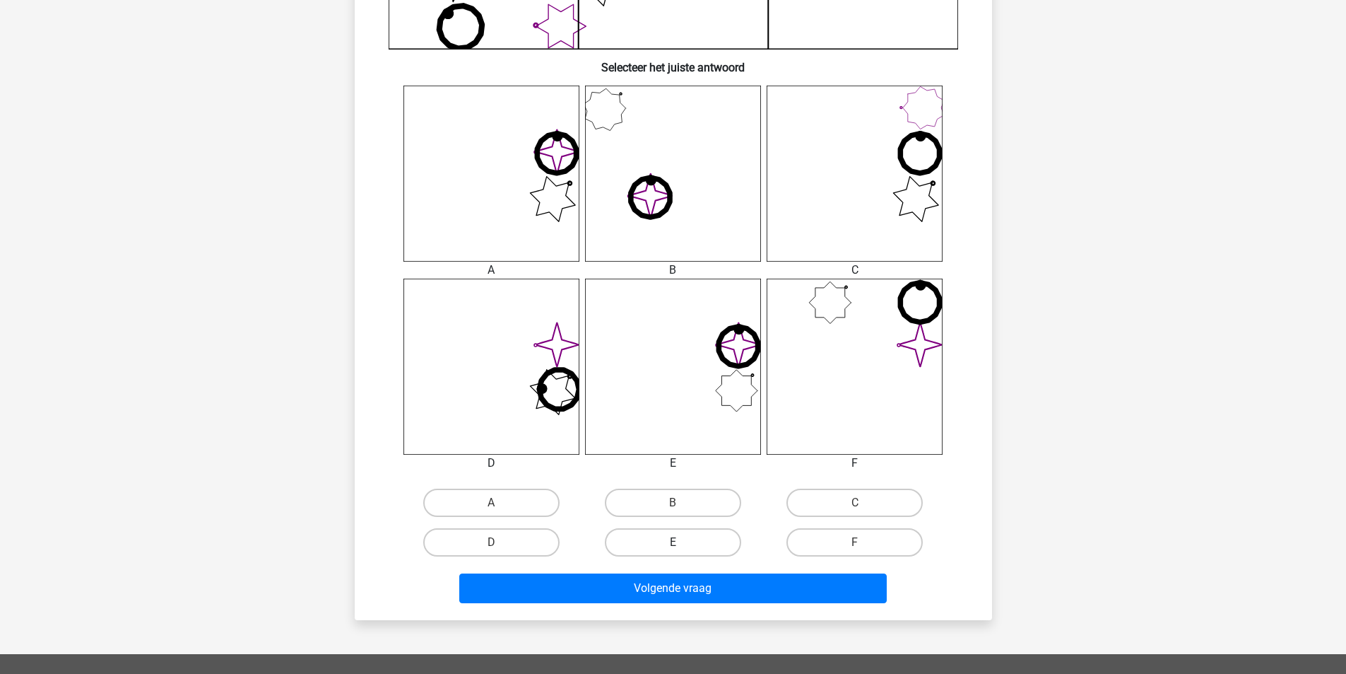
click at [688, 542] on label "E" at bounding box center [673, 542] width 136 height 28
click at [682, 542] on input "E" at bounding box center [677, 546] width 9 height 9
radio input "true"
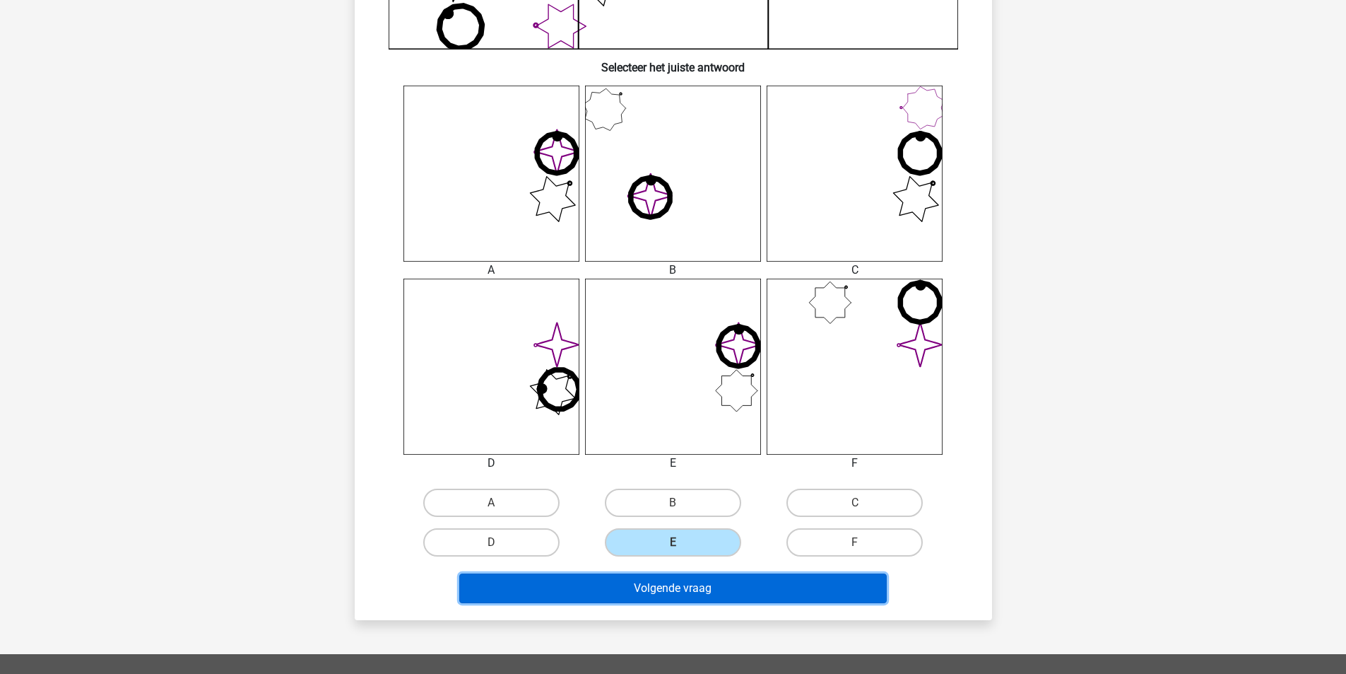
click at [699, 592] on button "Volgende vraag" at bounding box center [673, 588] width 428 height 30
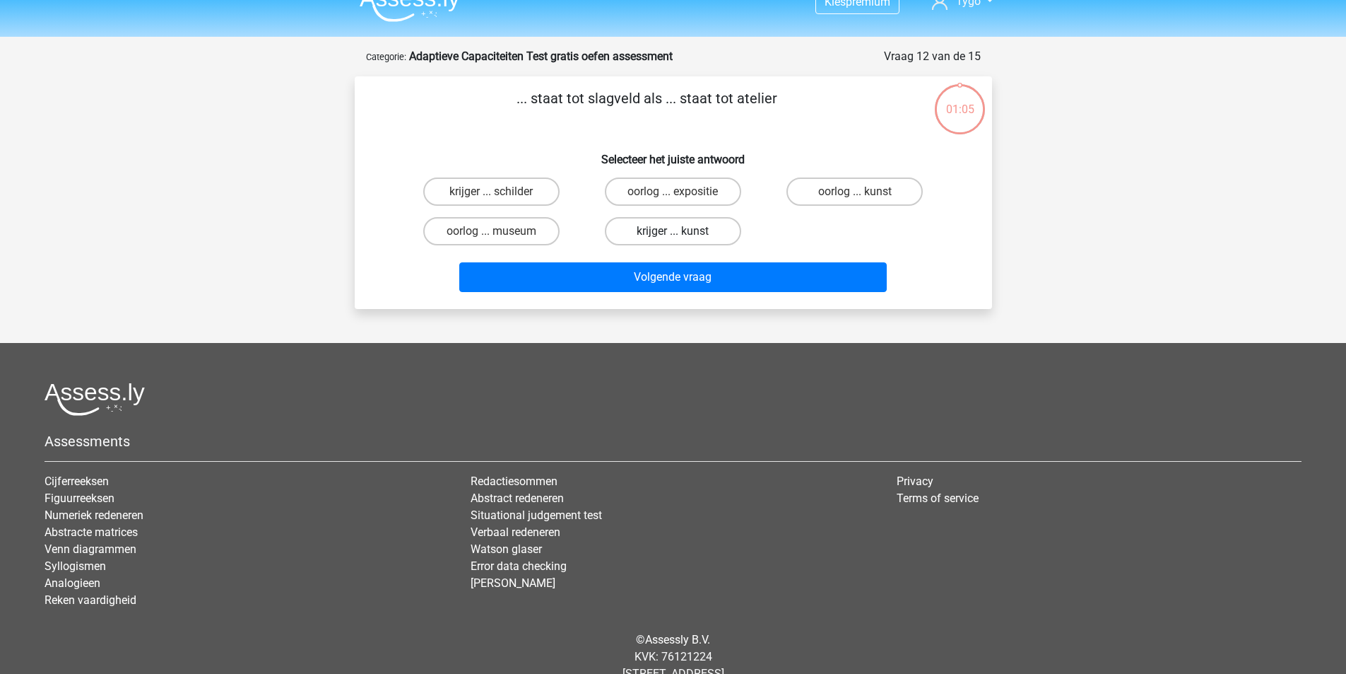
scroll to position [0, 0]
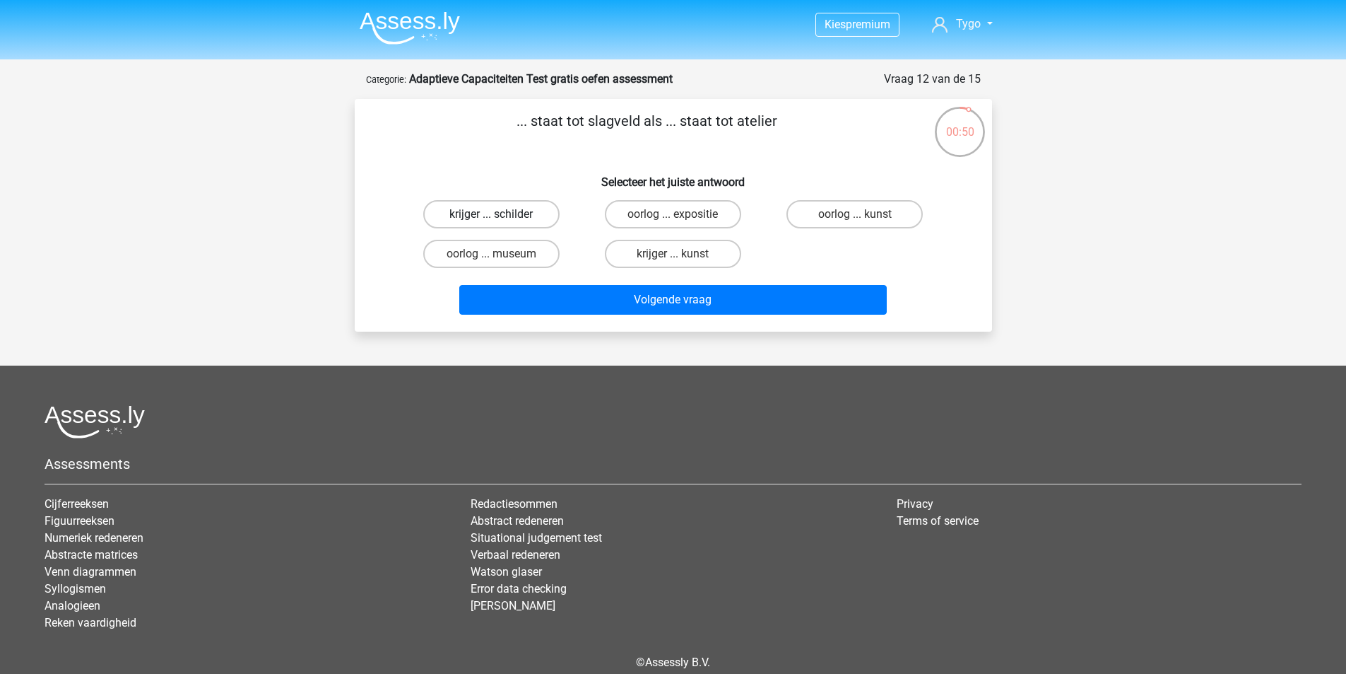
click at [532, 213] on label "krijger ... schilder" at bounding box center [491, 214] width 136 height 28
click at [500, 214] on input "krijger ... schilder" at bounding box center [495, 218] width 9 height 9
radio input "true"
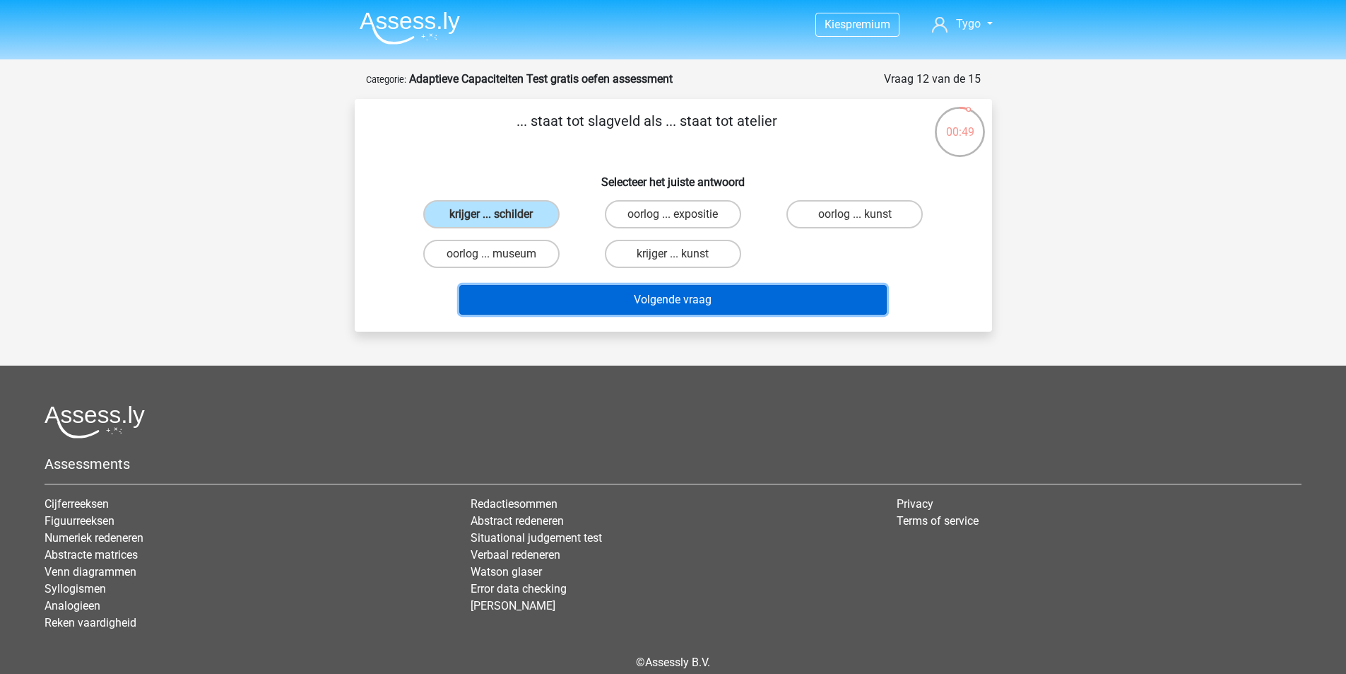
click at [739, 303] on button "Volgende vraag" at bounding box center [673, 300] width 428 height 30
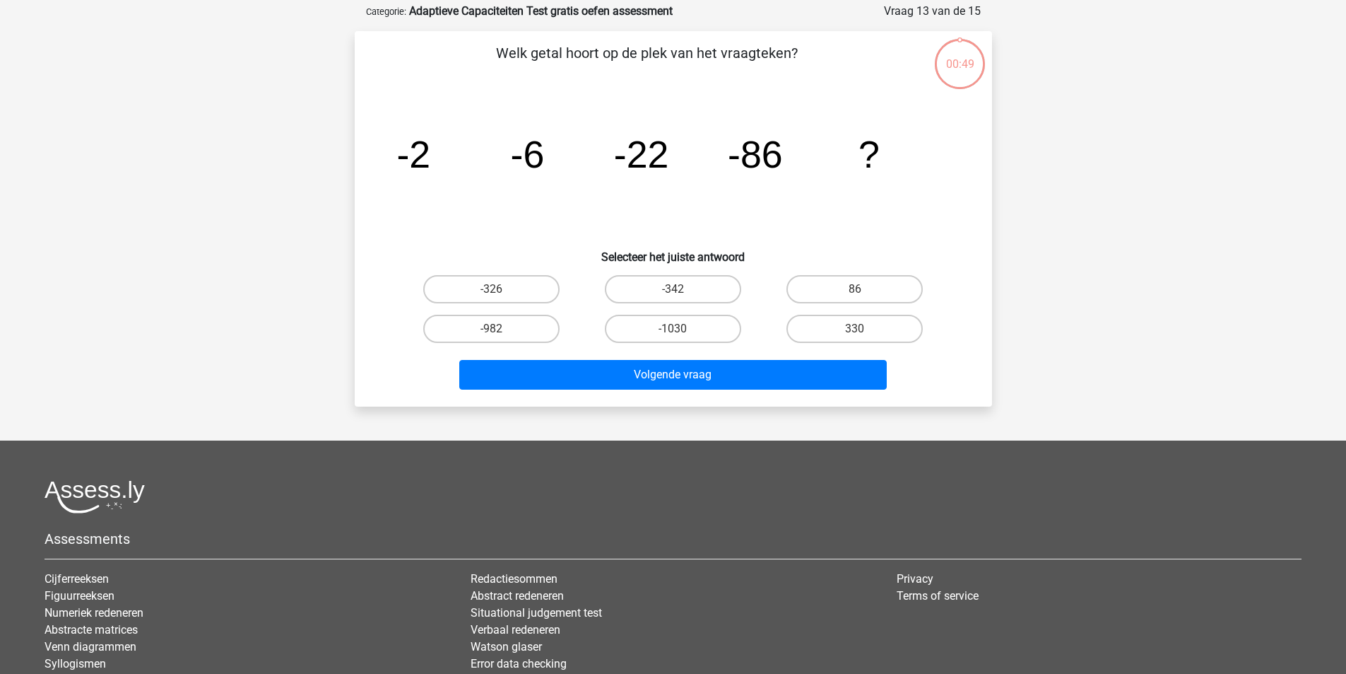
scroll to position [71, 0]
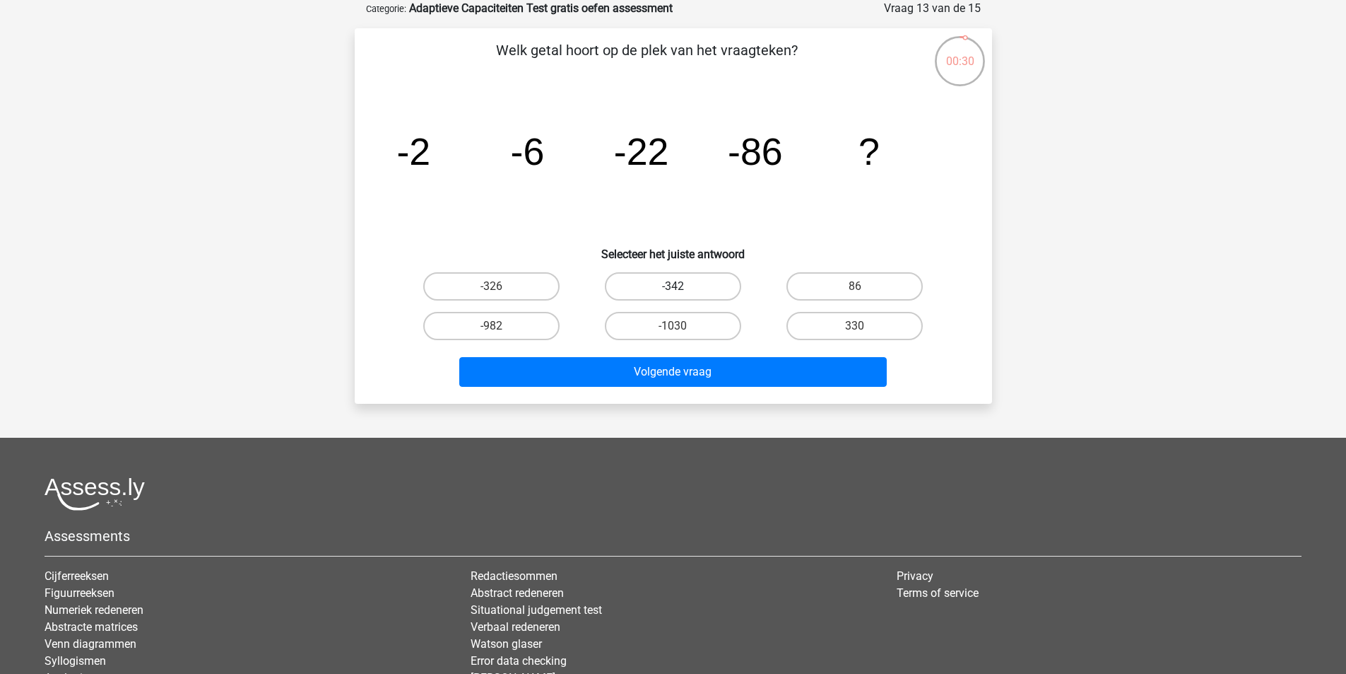
click at [664, 285] on label "-342" at bounding box center [673, 286] width 136 height 28
click at [673, 286] on input "-342" at bounding box center [677, 290] width 9 height 9
radio input "true"
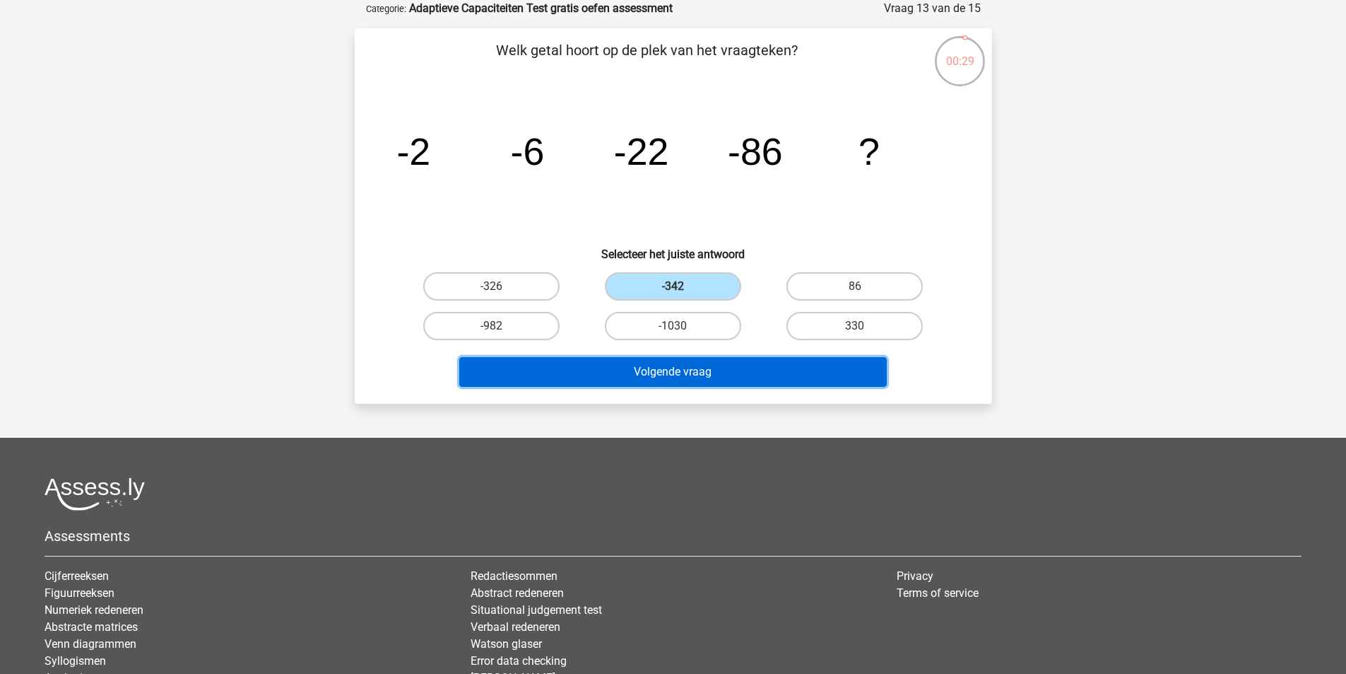
click at [763, 372] on button "Volgende vraag" at bounding box center [673, 372] width 428 height 30
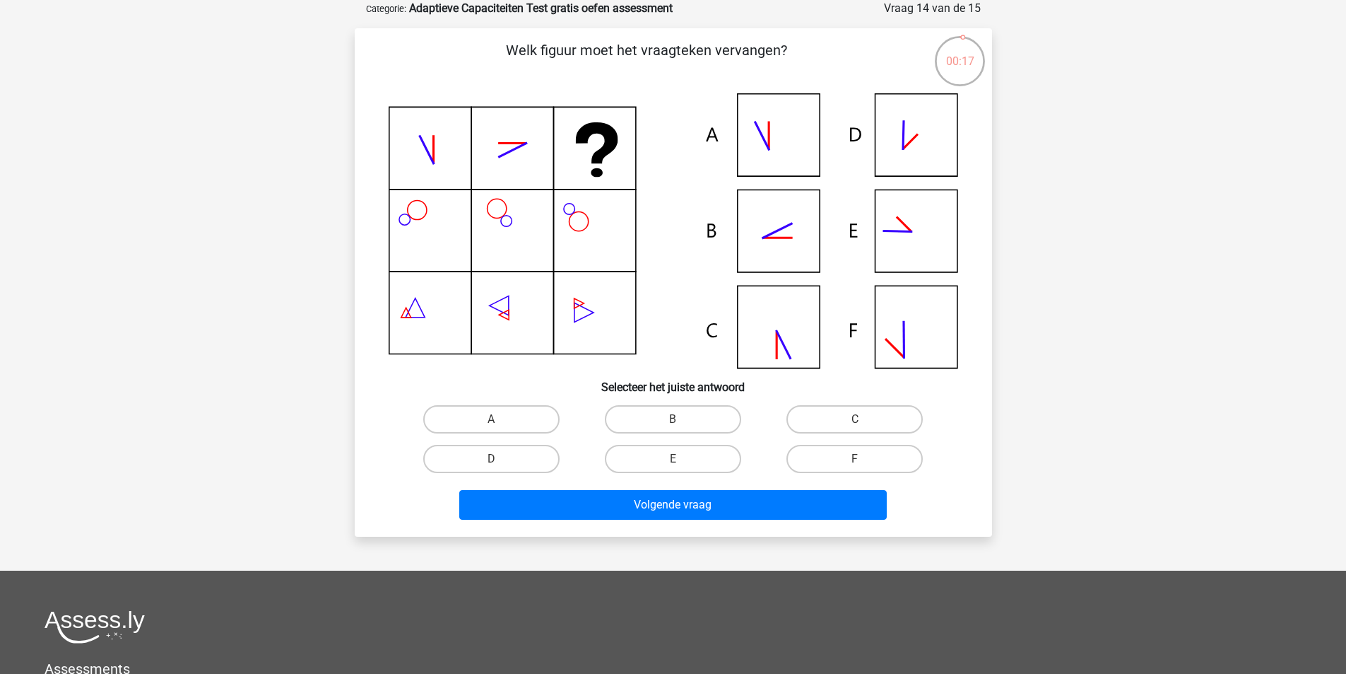
click at [920, 224] on icon at bounding box center [674, 230] width 570 height 275
click at [850, 413] on label "C" at bounding box center [855, 419] width 136 height 28
click at [855, 419] on input "C" at bounding box center [859, 423] width 9 height 9
radio input "true"
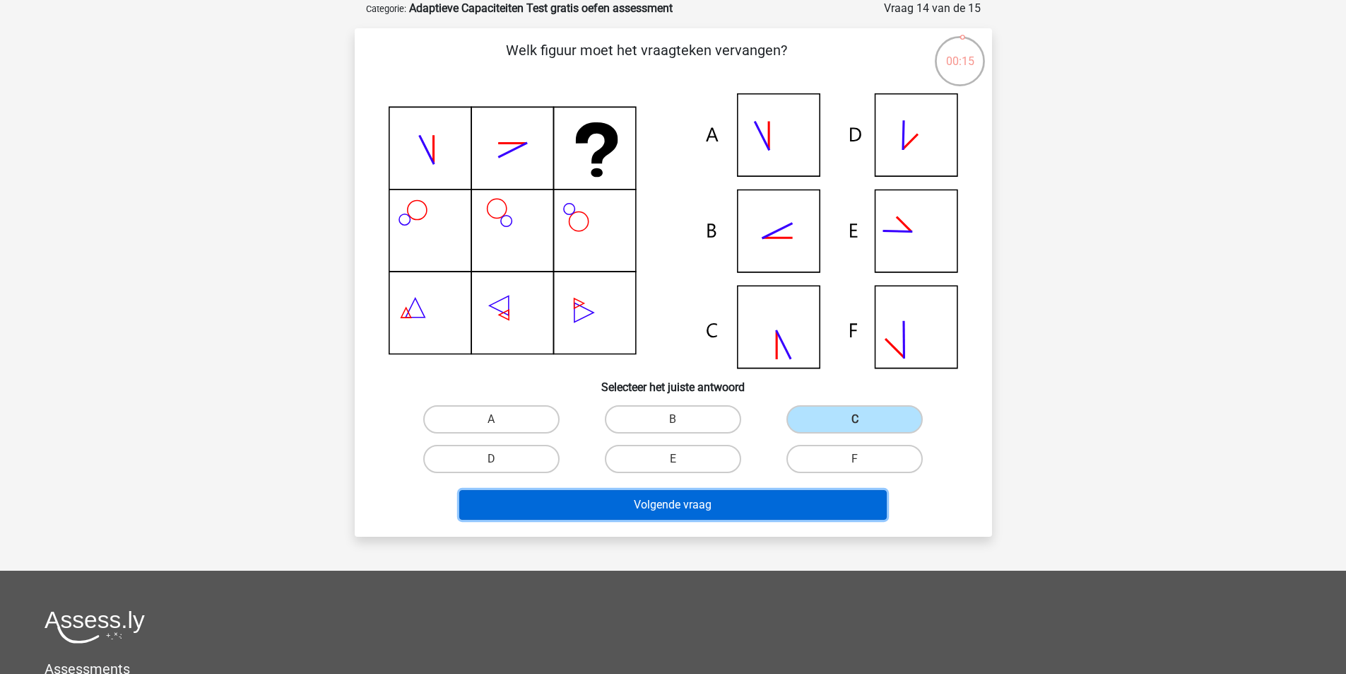
click at [812, 504] on button "Volgende vraag" at bounding box center [673, 505] width 428 height 30
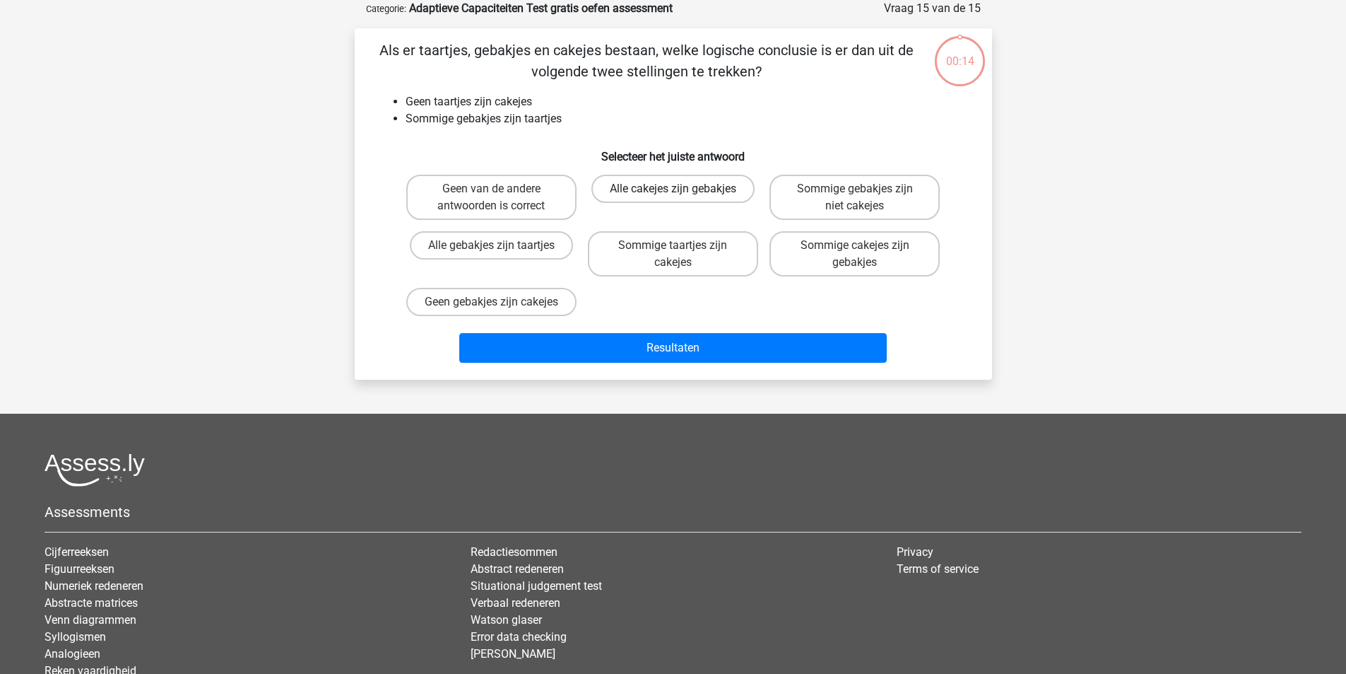
click at [705, 192] on label "Alle cakejes zijn gebakjes" at bounding box center [673, 189] width 163 height 28
click at [682, 192] on input "Alle cakejes zijn gebakjes" at bounding box center [677, 193] width 9 height 9
radio input "true"
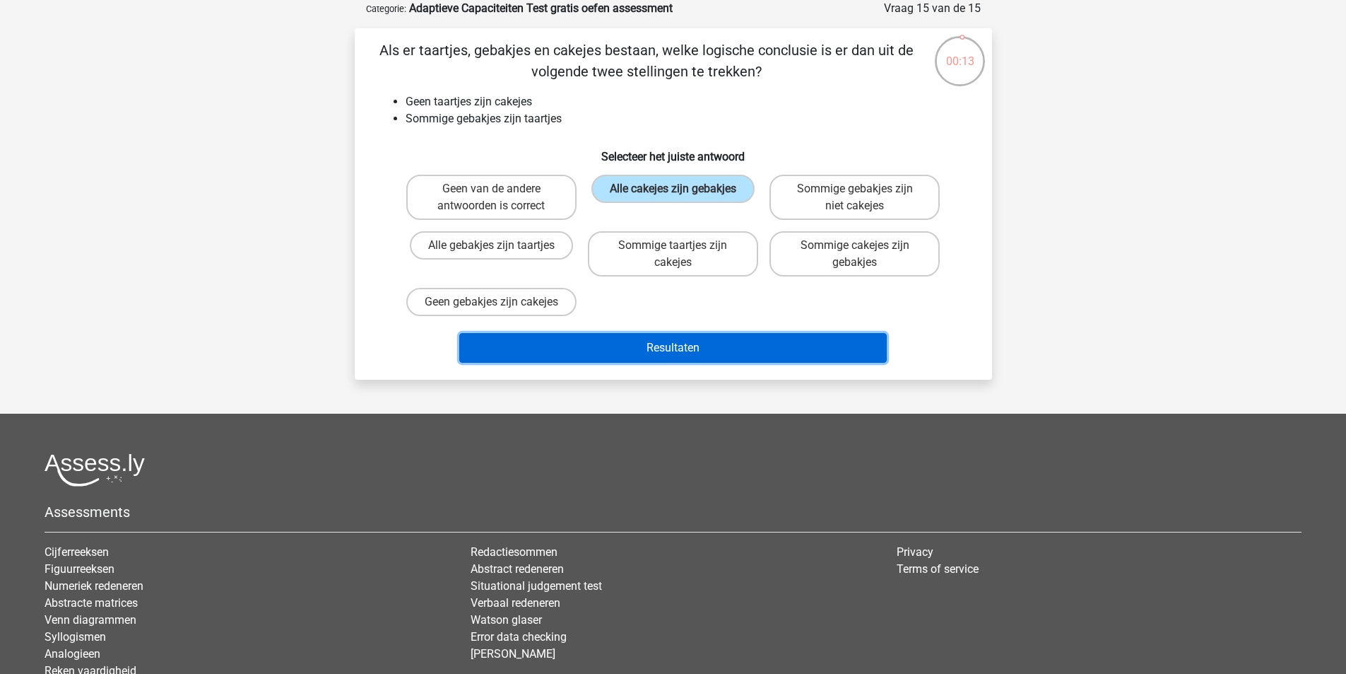
click at [739, 354] on button "Resultaten" at bounding box center [673, 348] width 428 height 30
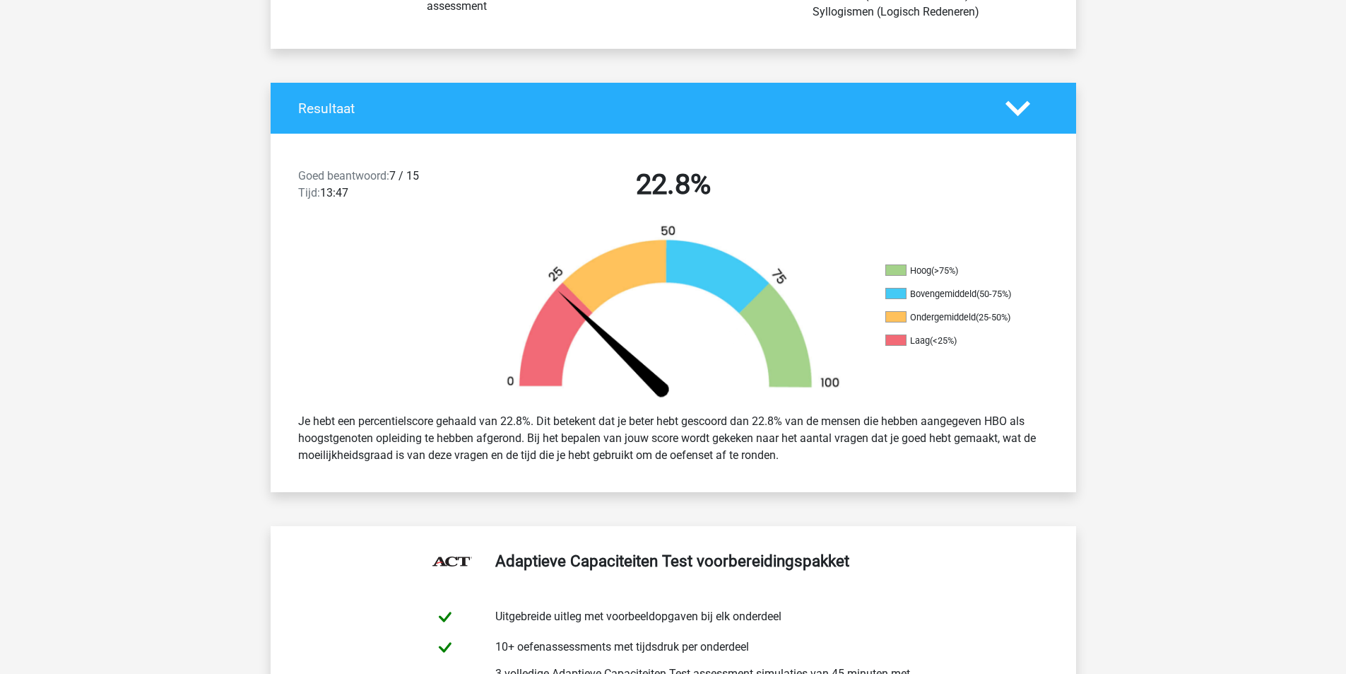
scroll to position [283, 0]
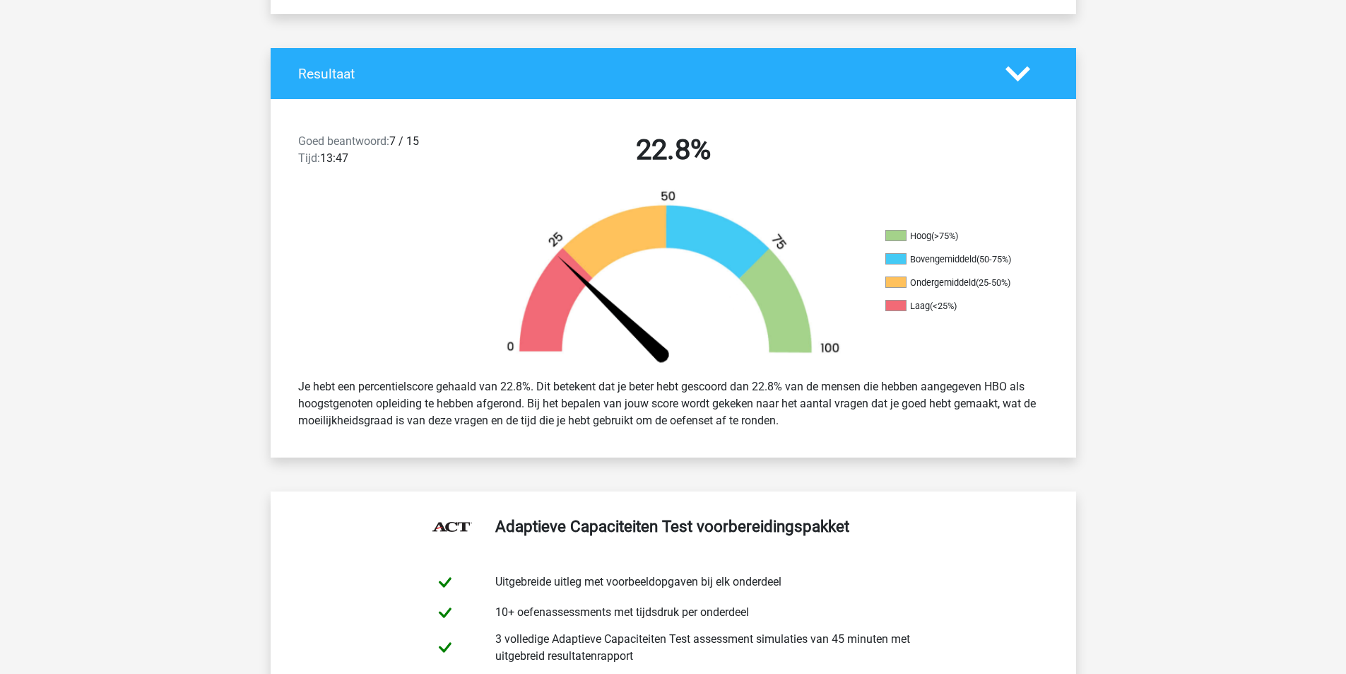
click at [689, 419] on div "Je hebt een percentielscore gehaald van 22.8%. Dit betekent dat je beter hebt g…" at bounding box center [674, 403] width 772 height 62
click at [798, 408] on div "Je hebt een percentielscore gehaald van 22.8%. Dit betekent dat je beter hebt g…" at bounding box center [674, 403] width 772 height 62
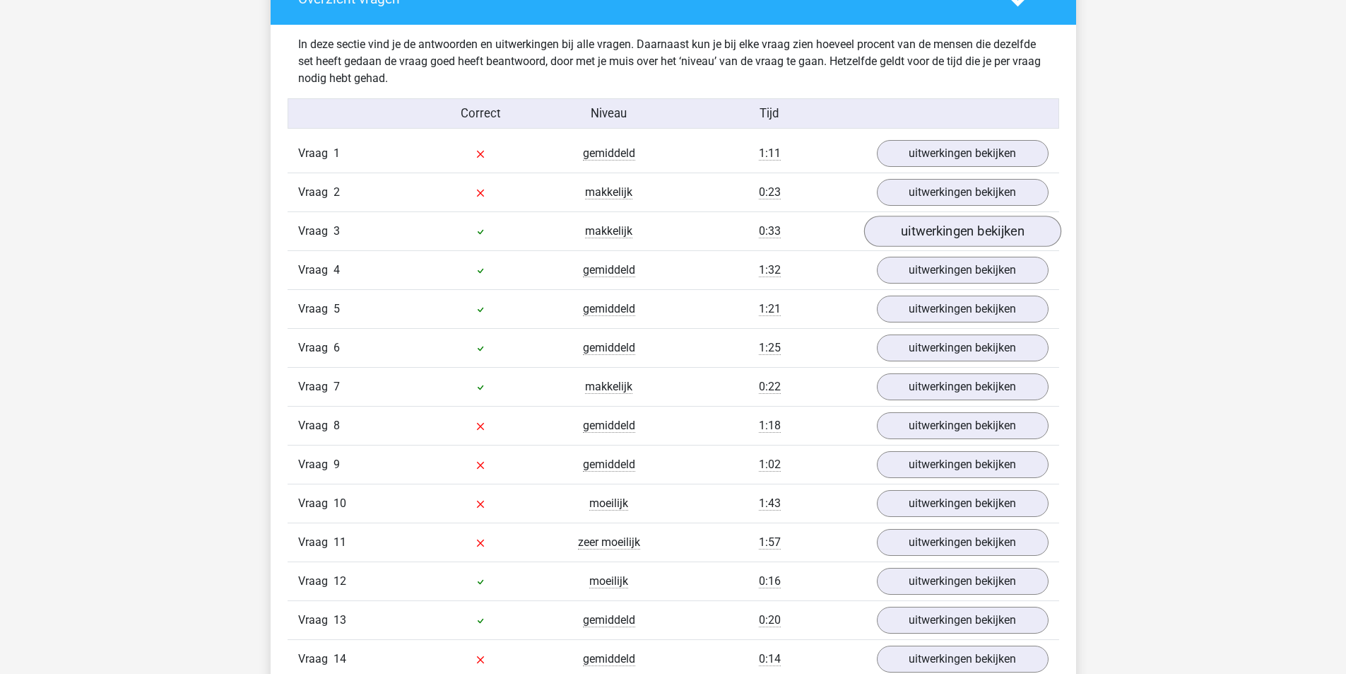
scroll to position [1626, 0]
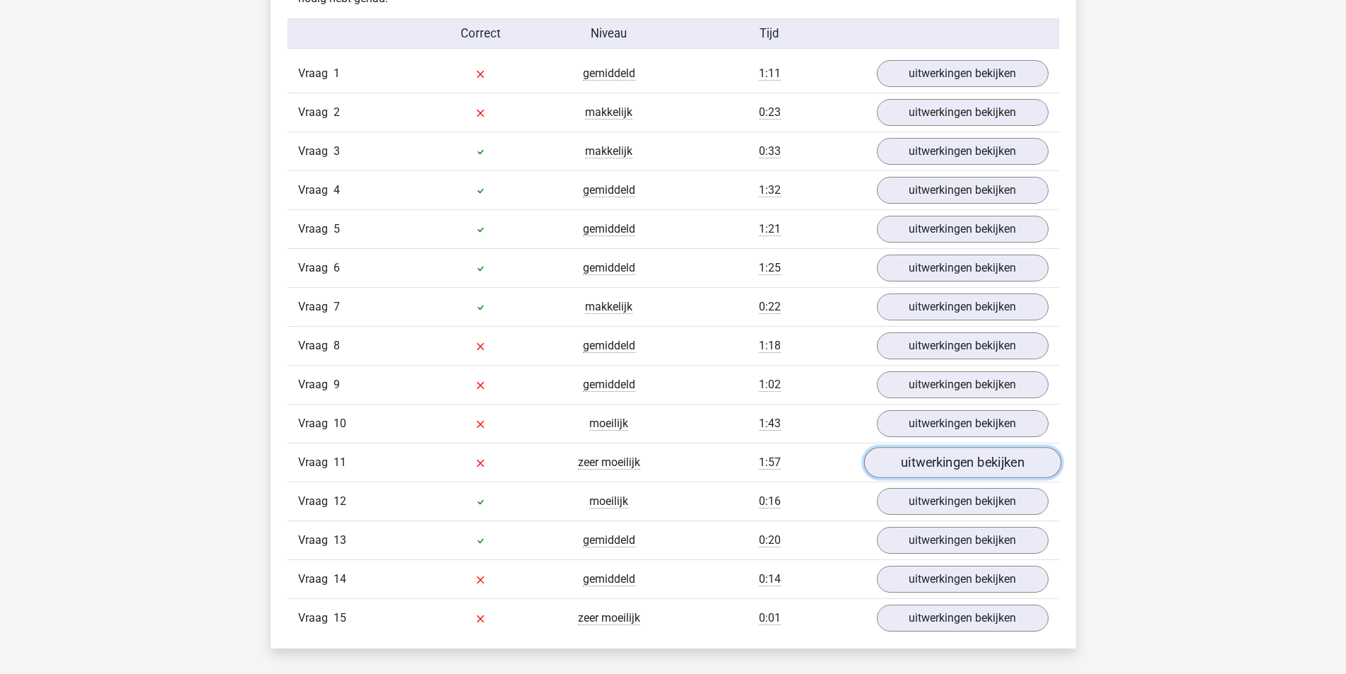
click at [1003, 464] on link "uitwerkingen bekijken" at bounding box center [962, 462] width 197 height 31
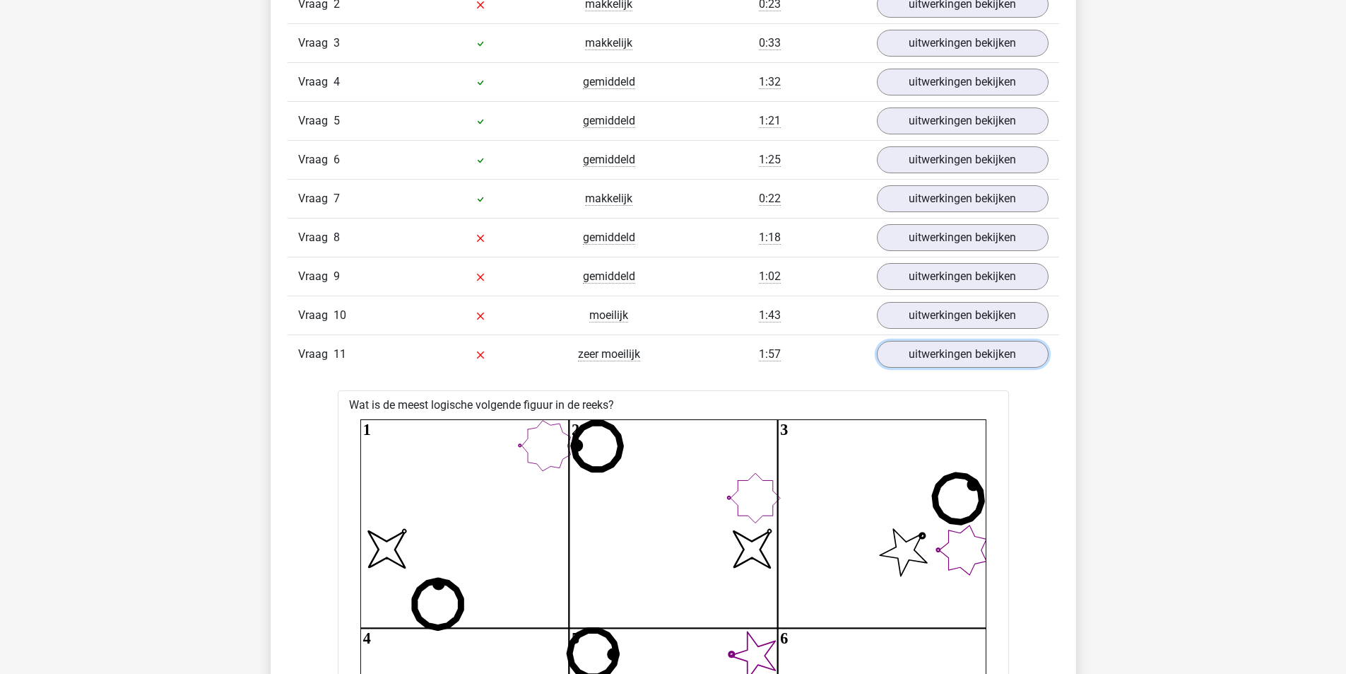
scroll to position [1555, 0]
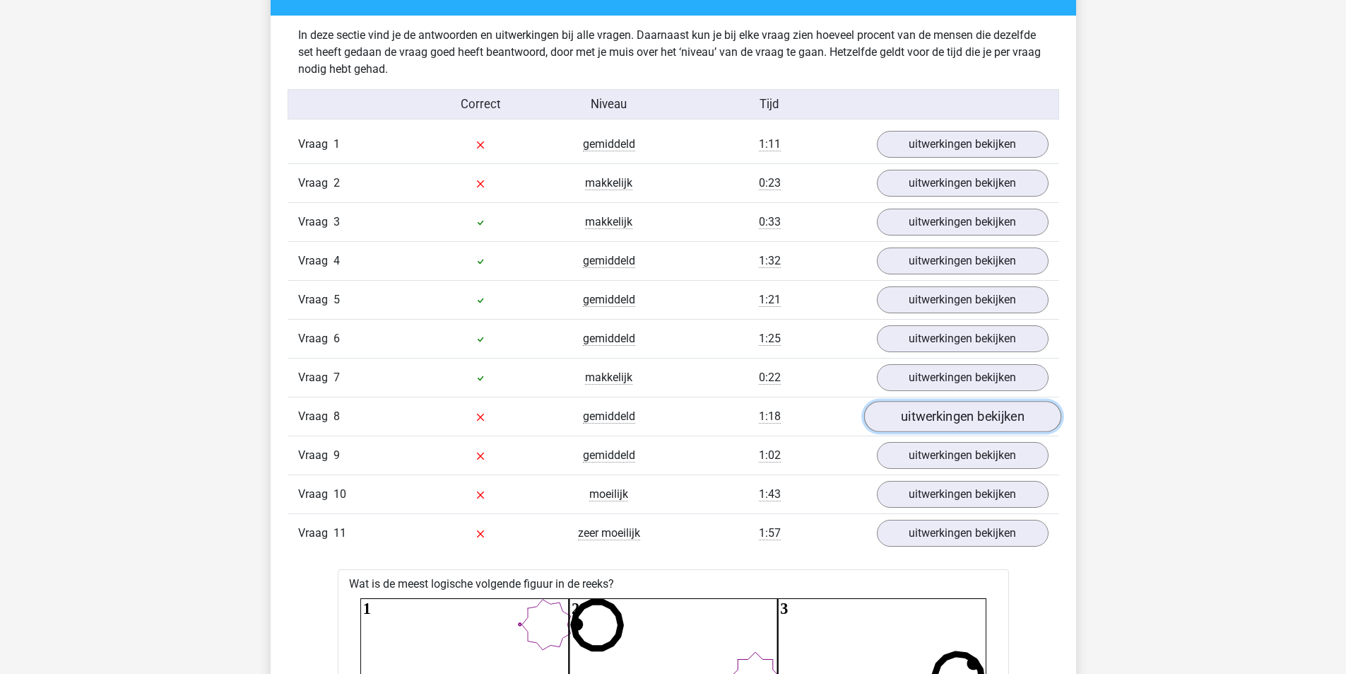
click at [1018, 428] on link "uitwerkingen bekijken" at bounding box center [962, 416] width 197 height 31
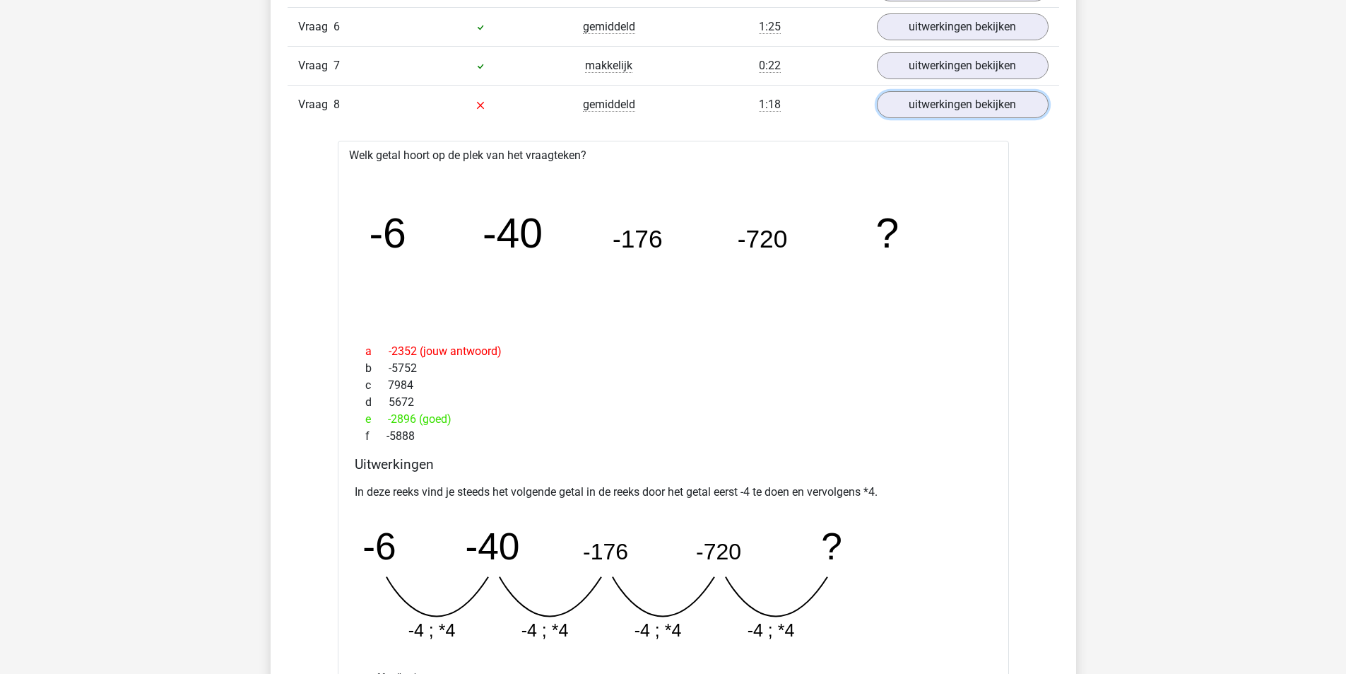
scroll to position [1626, 0]
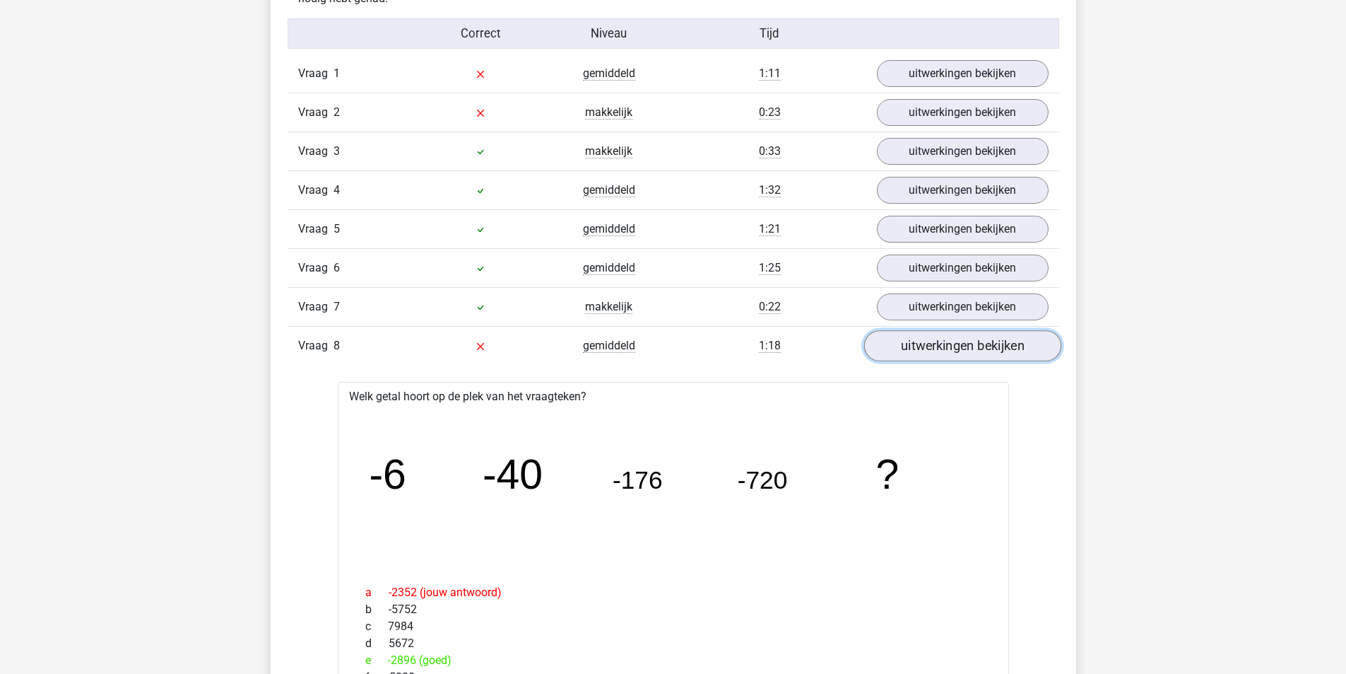
click at [980, 343] on link "uitwerkingen bekijken" at bounding box center [962, 345] width 197 height 31
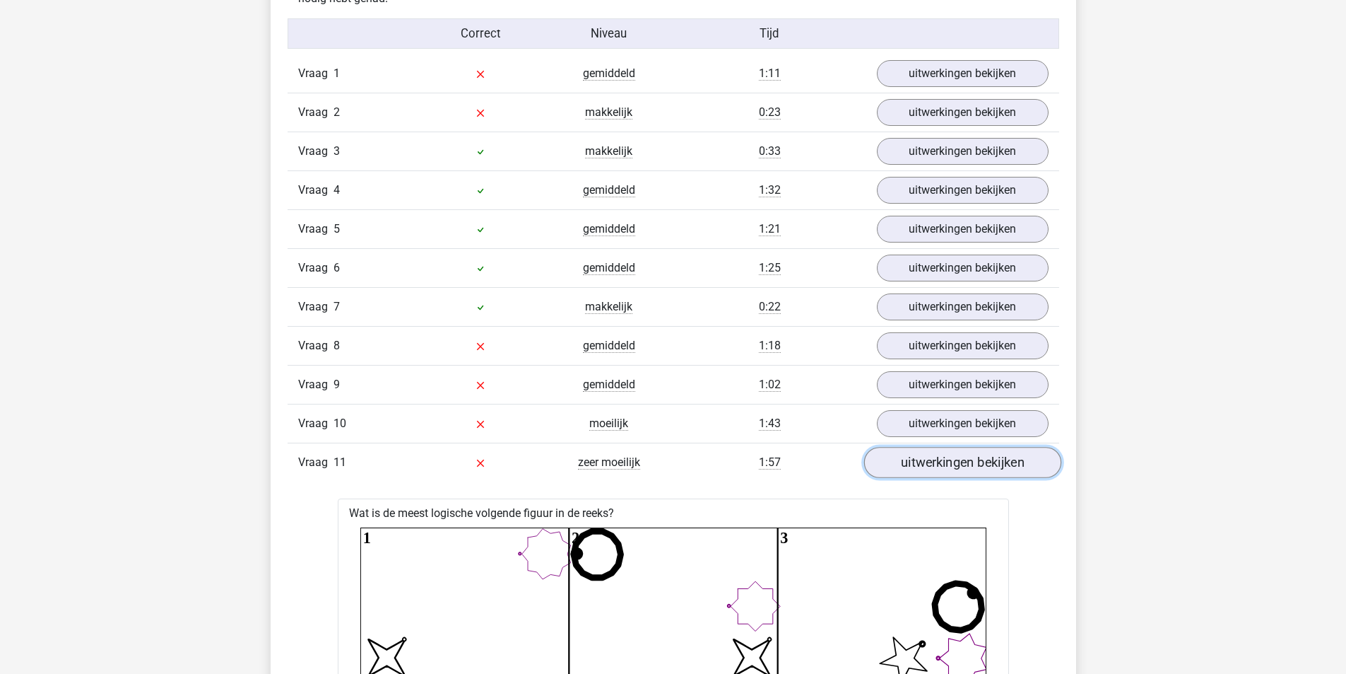
click at [961, 460] on link "uitwerkingen bekijken" at bounding box center [962, 462] width 197 height 31
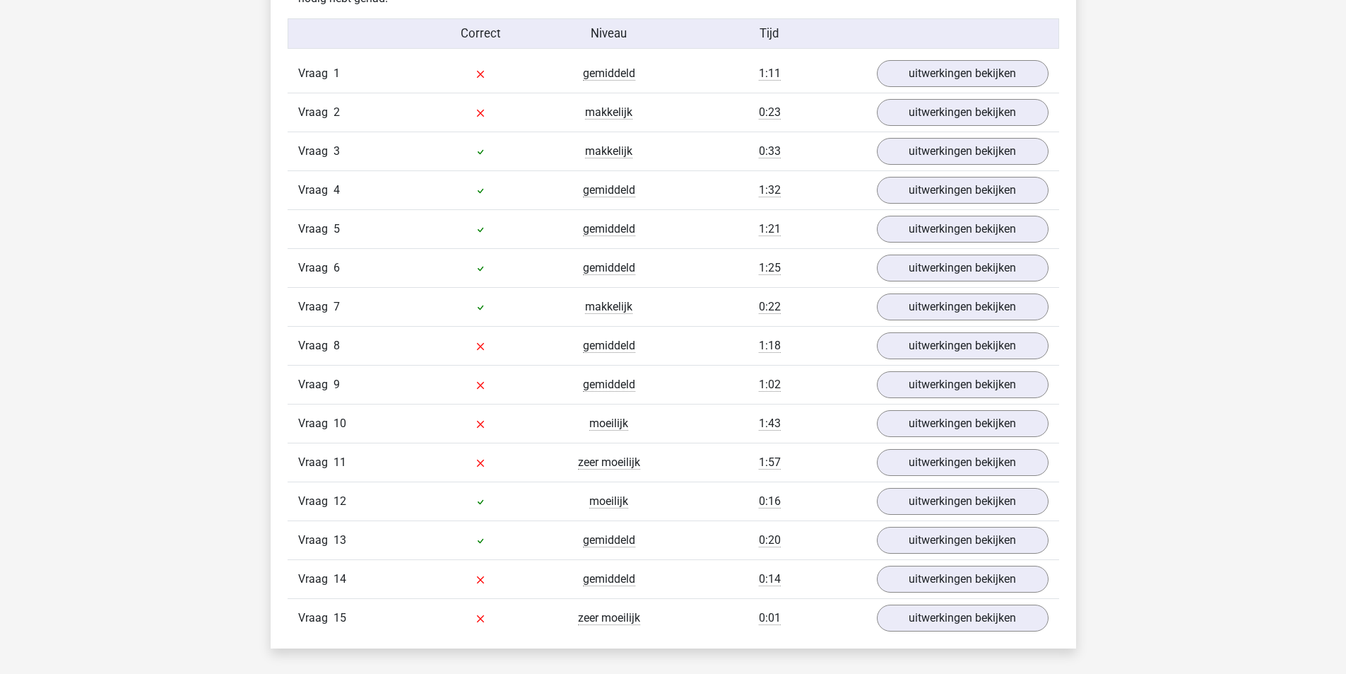
click at [1011, 90] on div "Vraag 1 gemiddeld 1:11 uitwerkingen bekijken" at bounding box center [674, 73] width 772 height 38
click at [1021, 80] on link "uitwerkingen bekijken" at bounding box center [962, 73] width 197 height 31
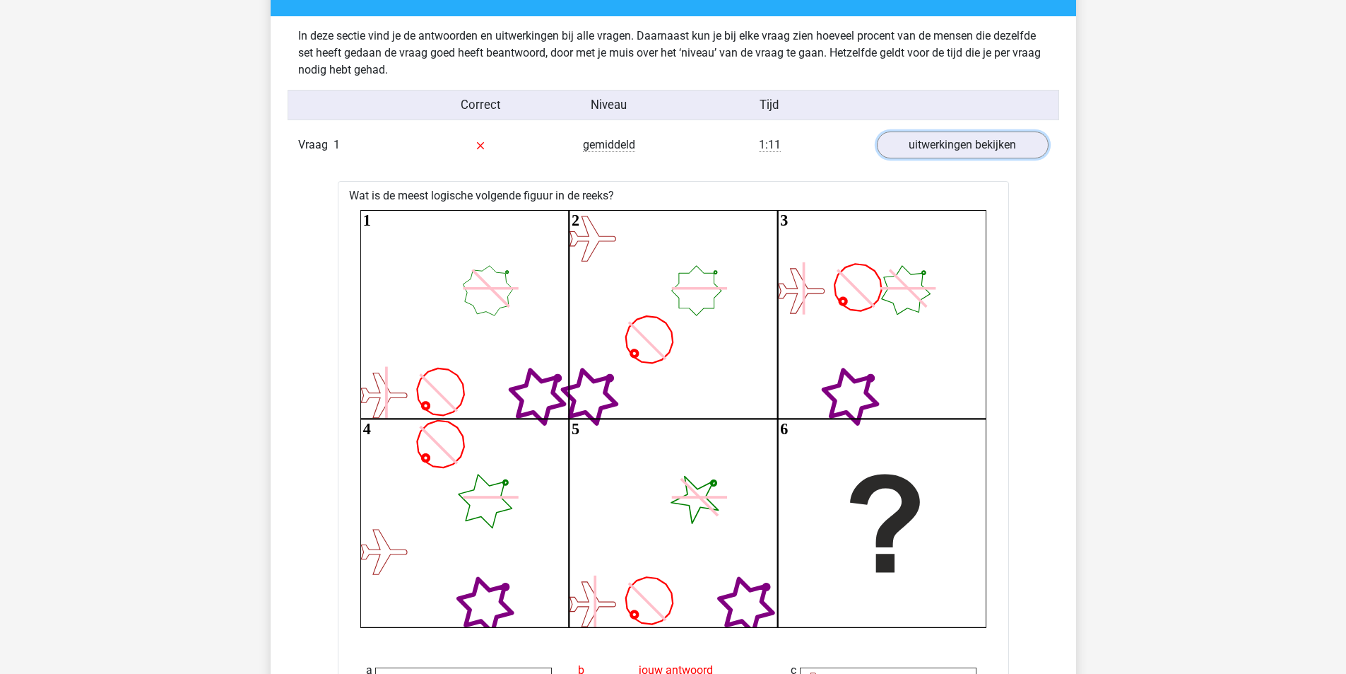
scroll to position [1414, 0]
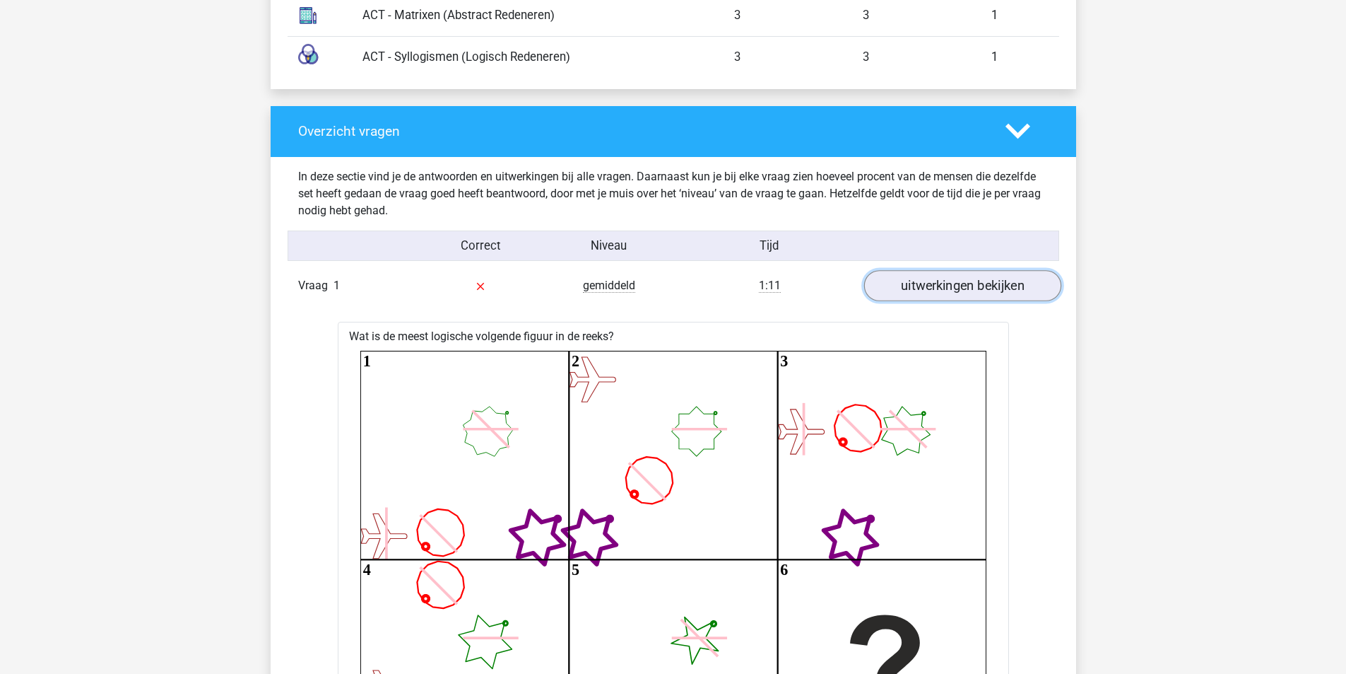
click at [959, 283] on link "uitwerkingen bekijken" at bounding box center [962, 285] width 197 height 31
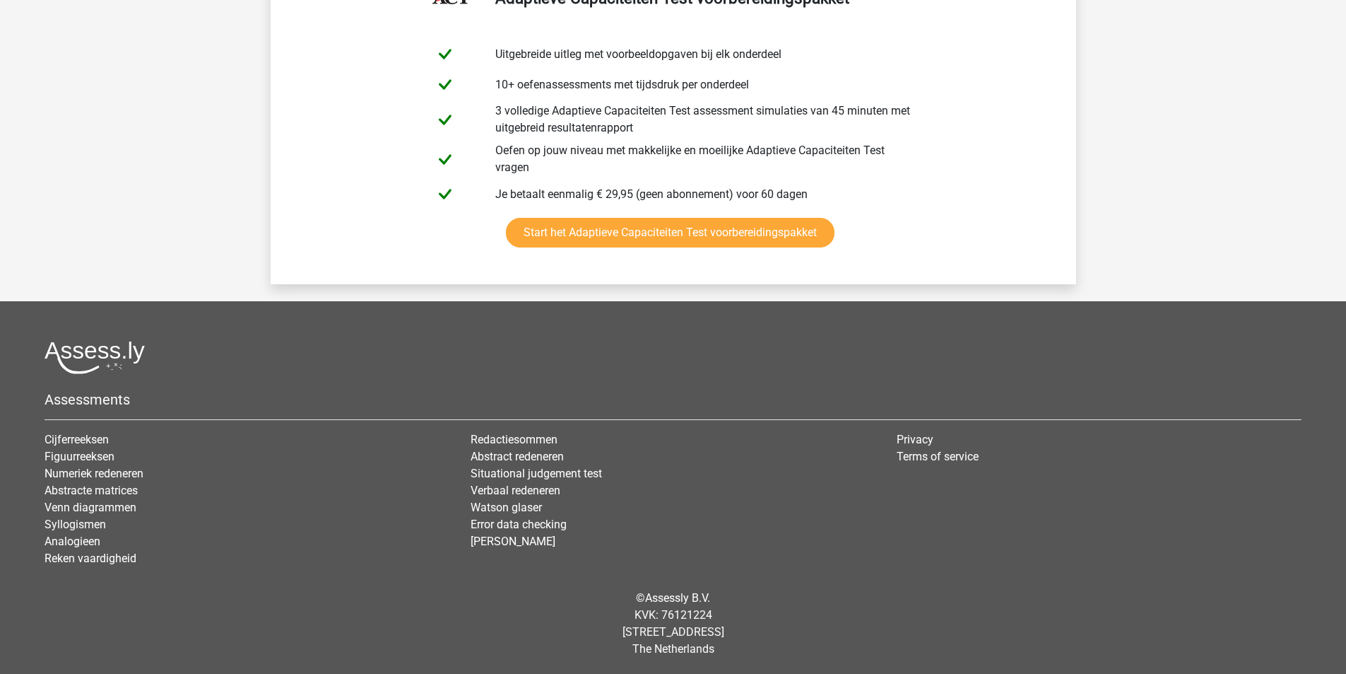
scroll to position [2686, 0]
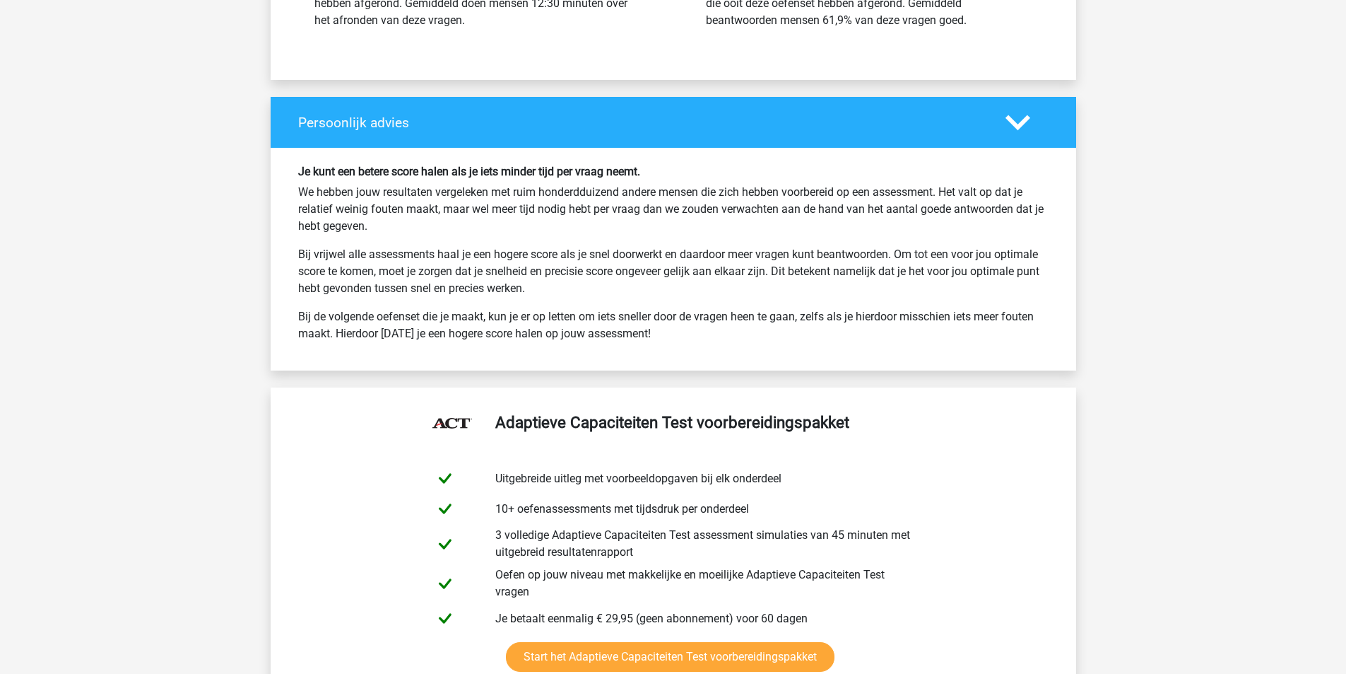
click at [1047, 125] on div at bounding box center [1027, 122] width 64 height 25
click at [1017, 127] on polygon at bounding box center [1018, 122] width 25 height 16
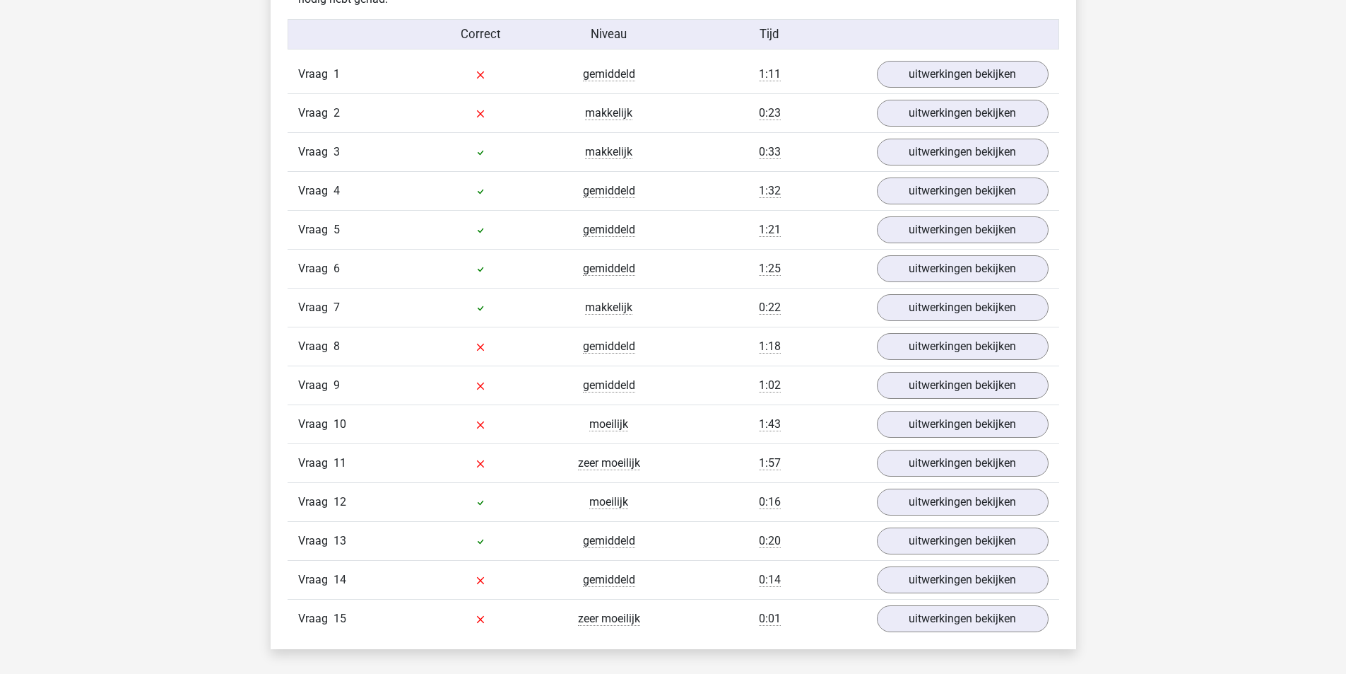
scroll to position [1626, 0]
click at [970, 121] on link "uitwerkingen bekijken" at bounding box center [962, 112] width 197 height 31
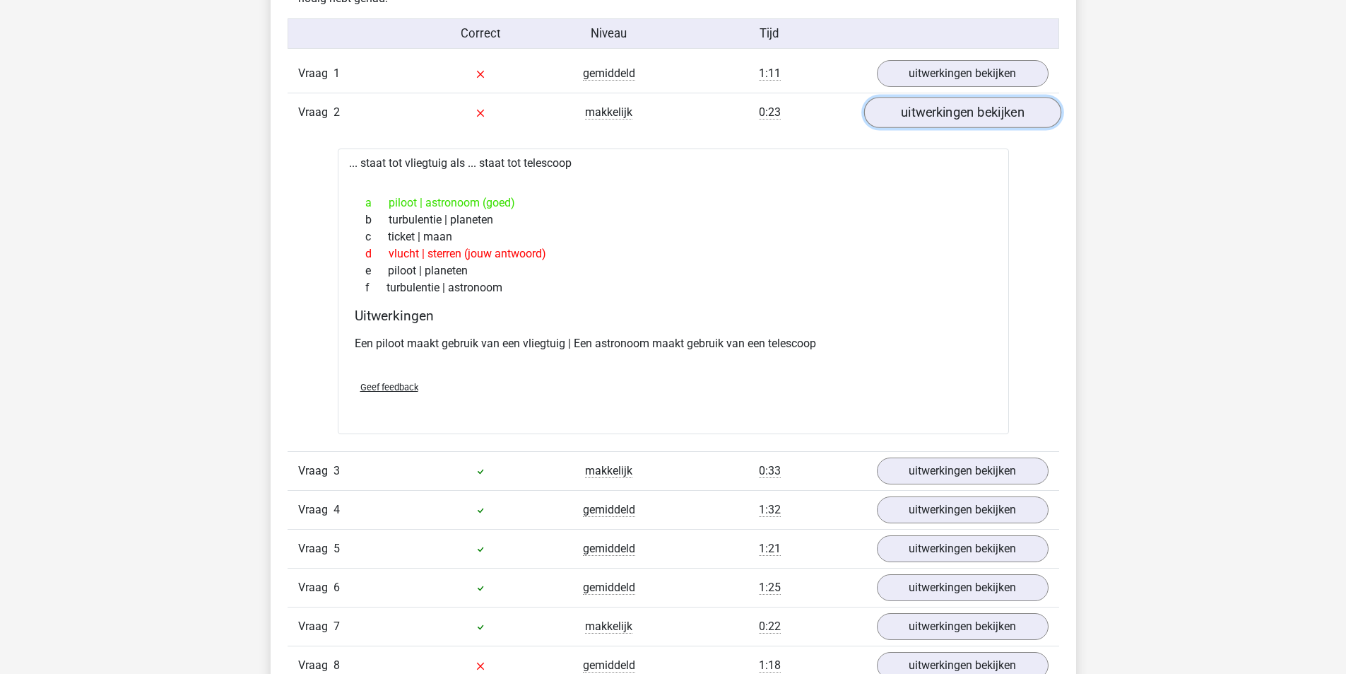
click at [979, 115] on link "uitwerkingen bekijken" at bounding box center [962, 112] width 197 height 31
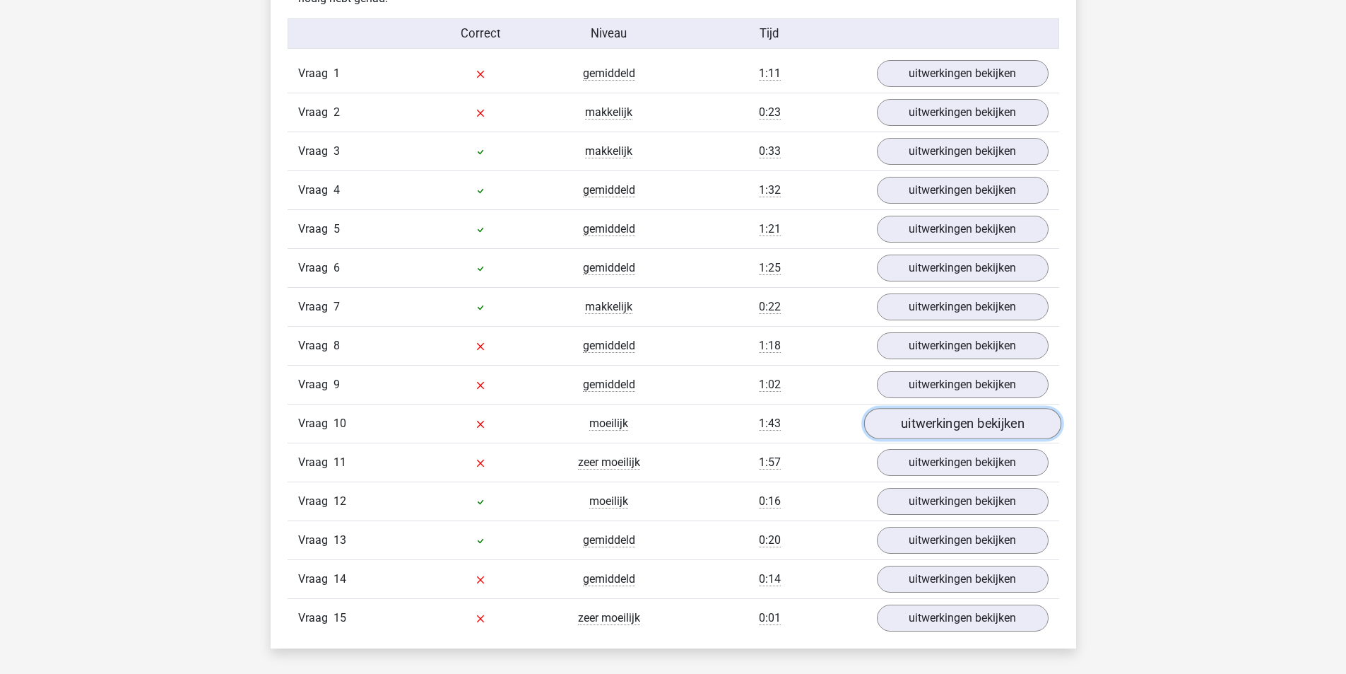
click at [955, 422] on link "uitwerkingen bekijken" at bounding box center [962, 423] width 197 height 31
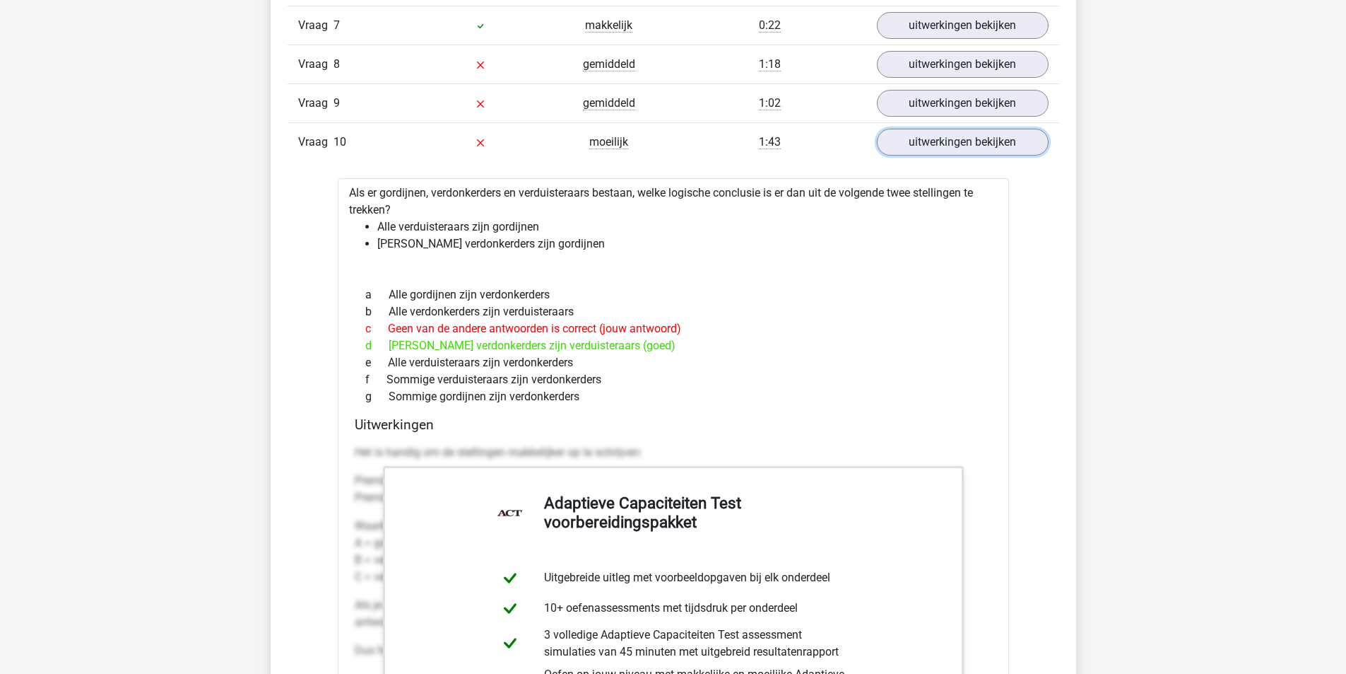
scroll to position [1908, 0]
click at [1006, 146] on link "uitwerkingen bekijken" at bounding box center [962, 140] width 197 height 31
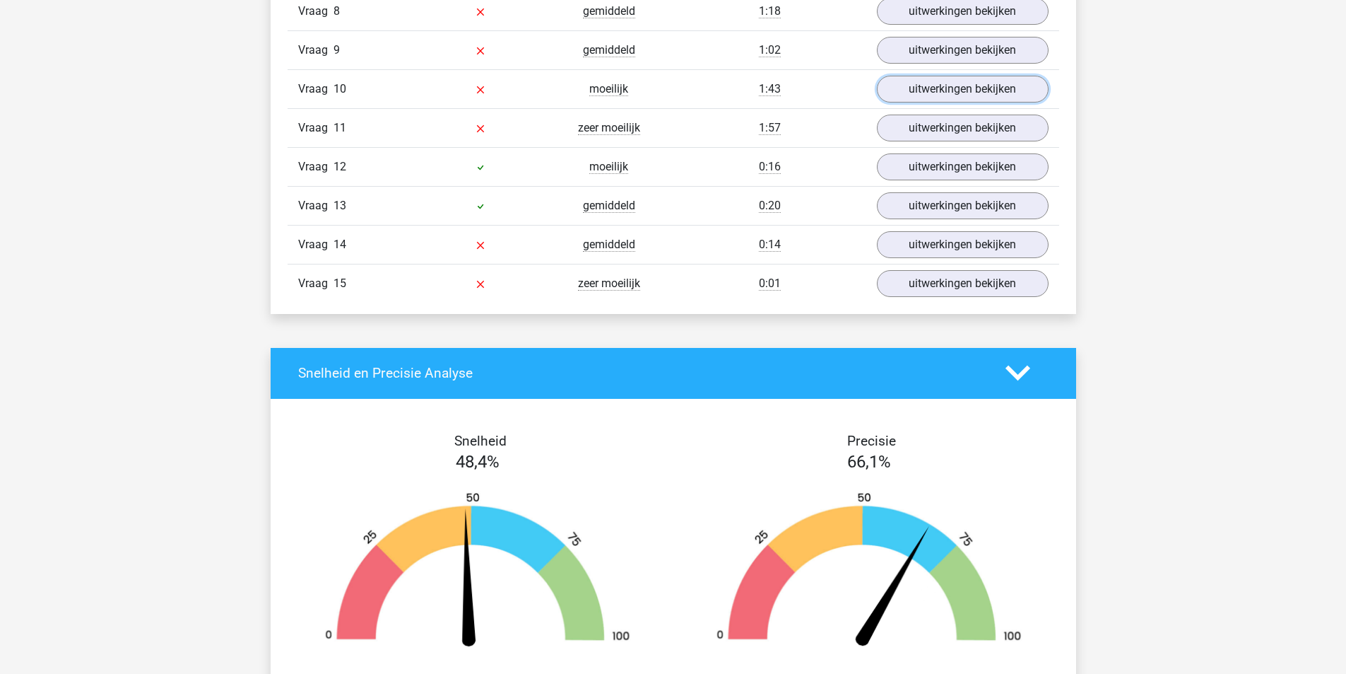
scroll to position [1838, 0]
